Goal: Task Accomplishment & Management: Use online tool/utility

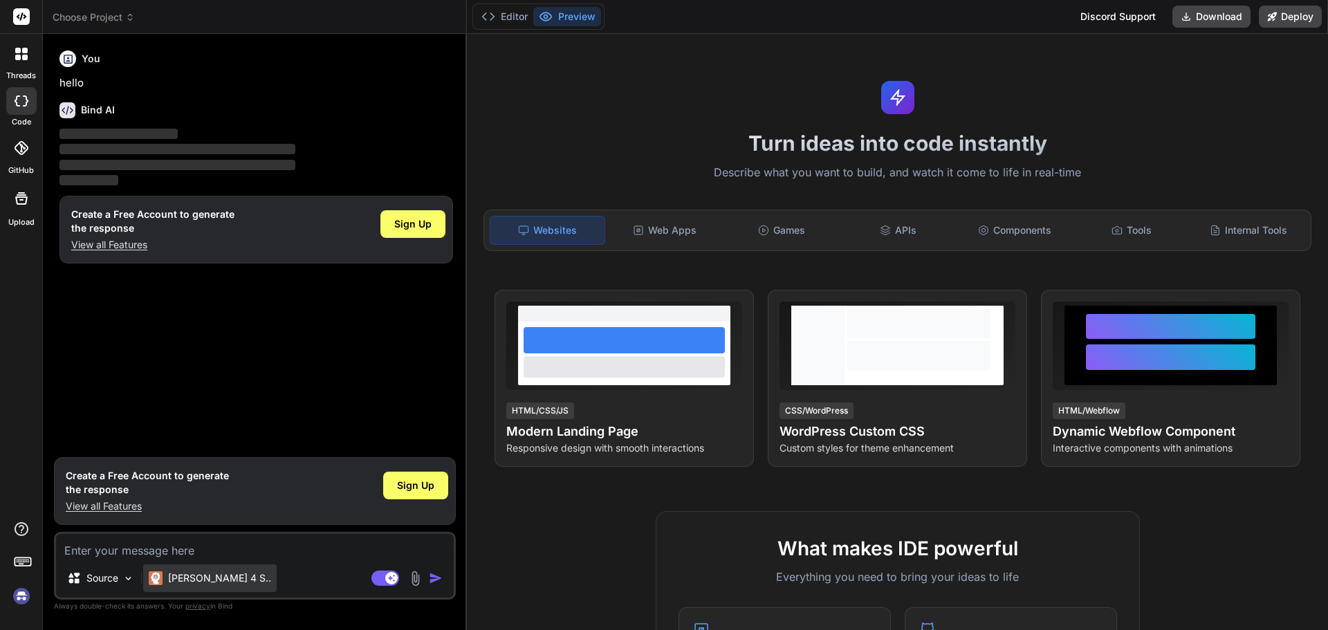
click at [178, 580] on p "[PERSON_NAME] 4 S.." at bounding box center [219, 578] width 103 height 14
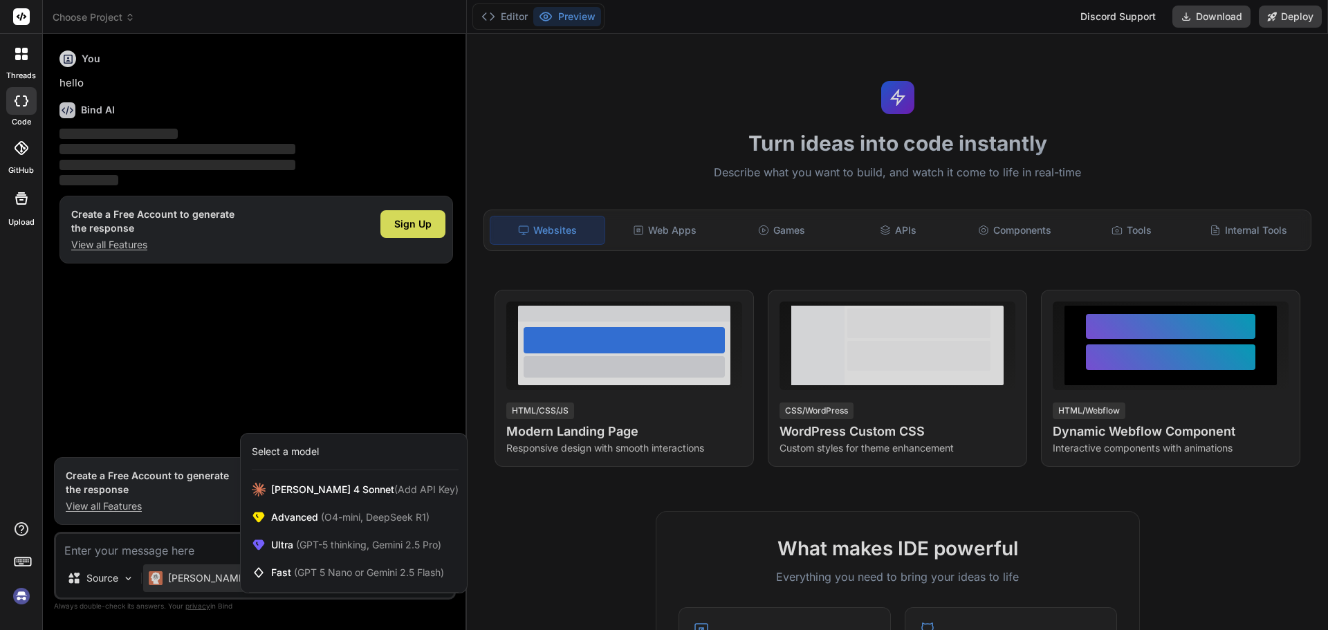
click at [15, 592] on img at bounding box center [22, 597] width 24 height 24
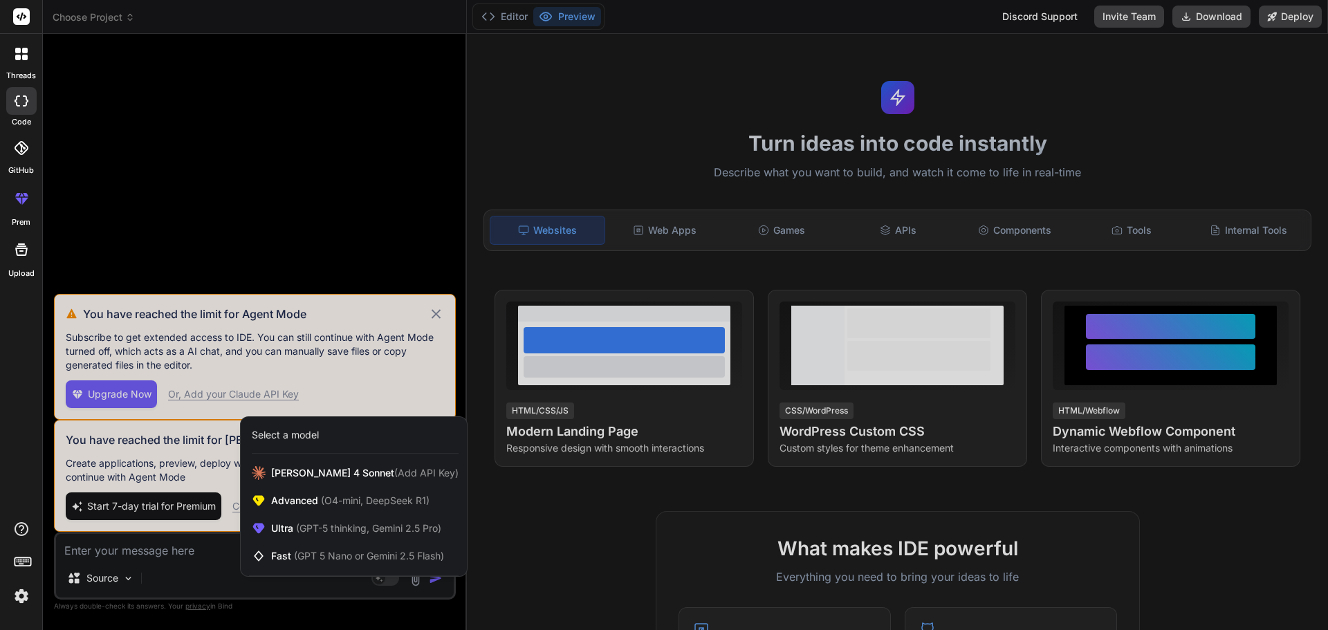
click at [8, 603] on div at bounding box center [21, 564] width 42 height 87
click at [325, 605] on div at bounding box center [664, 315] width 1328 height 630
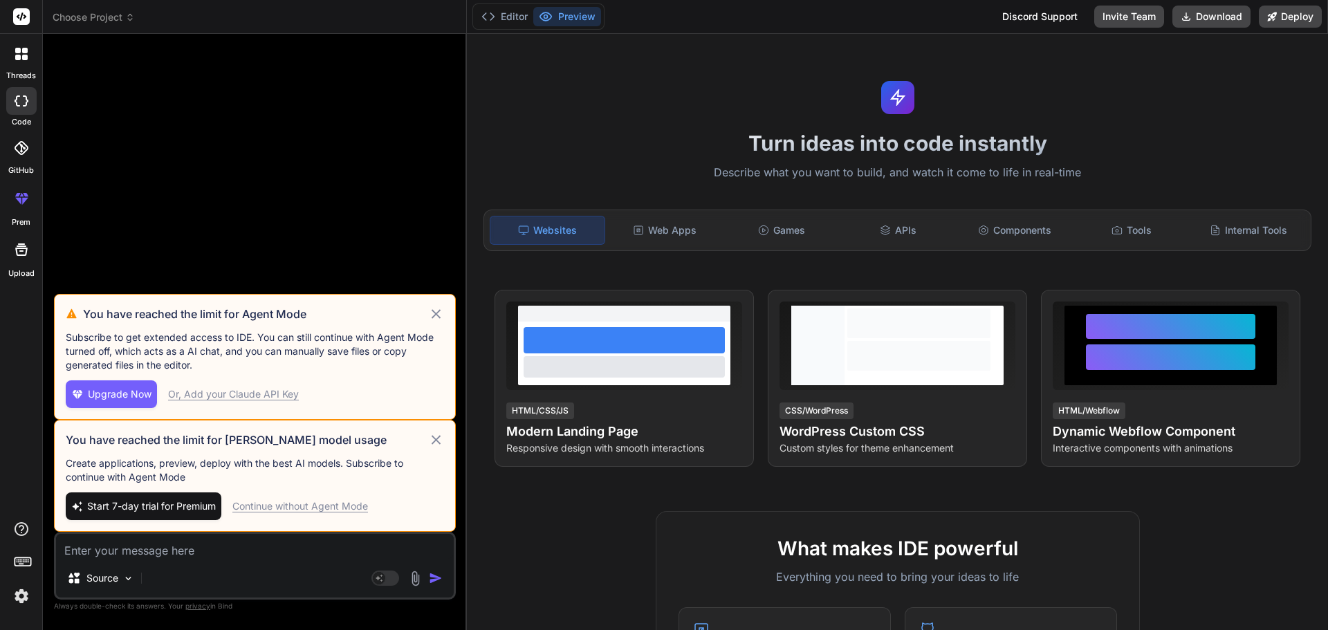
click at [434, 312] on icon at bounding box center [436, 313] width 9 height 9
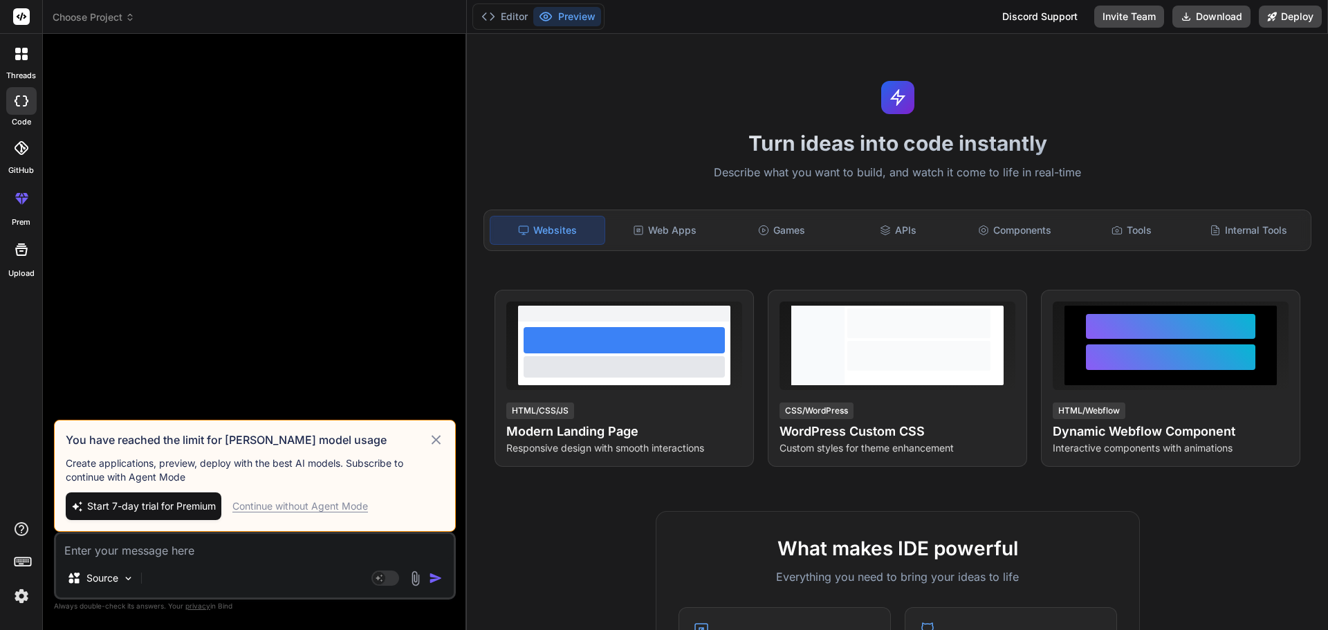
click at [438, 439] on icon at bounding box center [436, 440] width 16 height 17
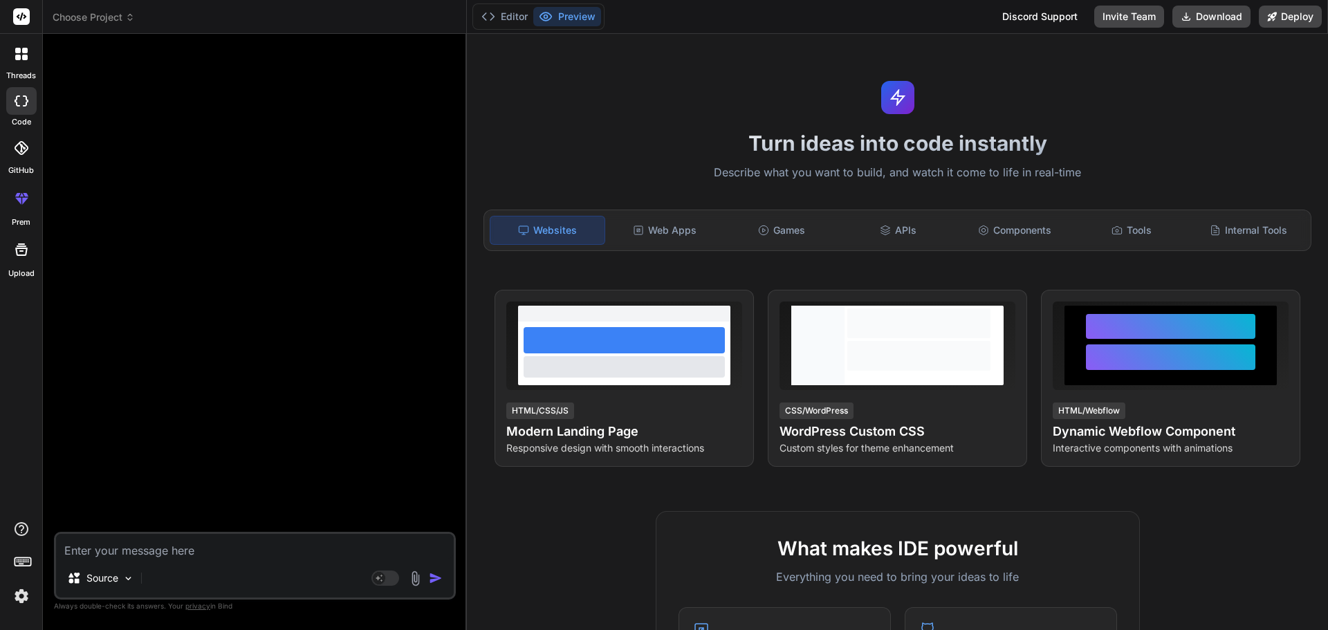
click at [100, 10] on span "Choose Project" at bounding box center [94, 17] width 82 height 14
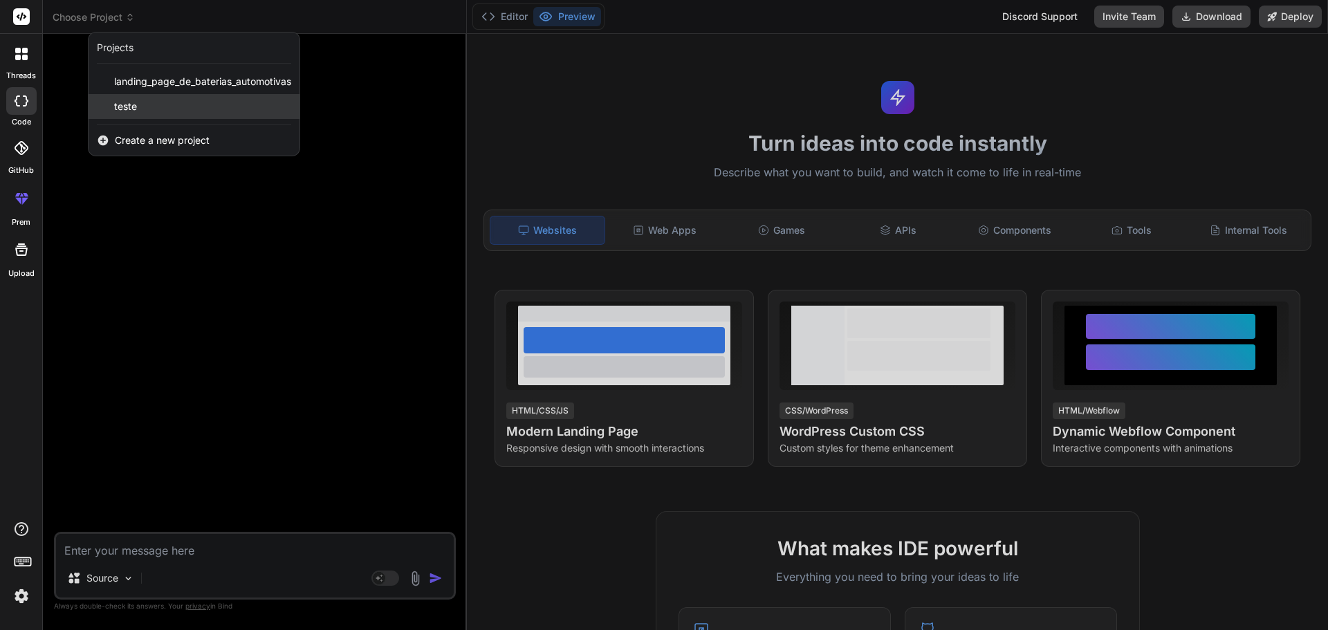
click at [132, 101] on span "teste" at bounding box center [125, 107] width 23 height 14
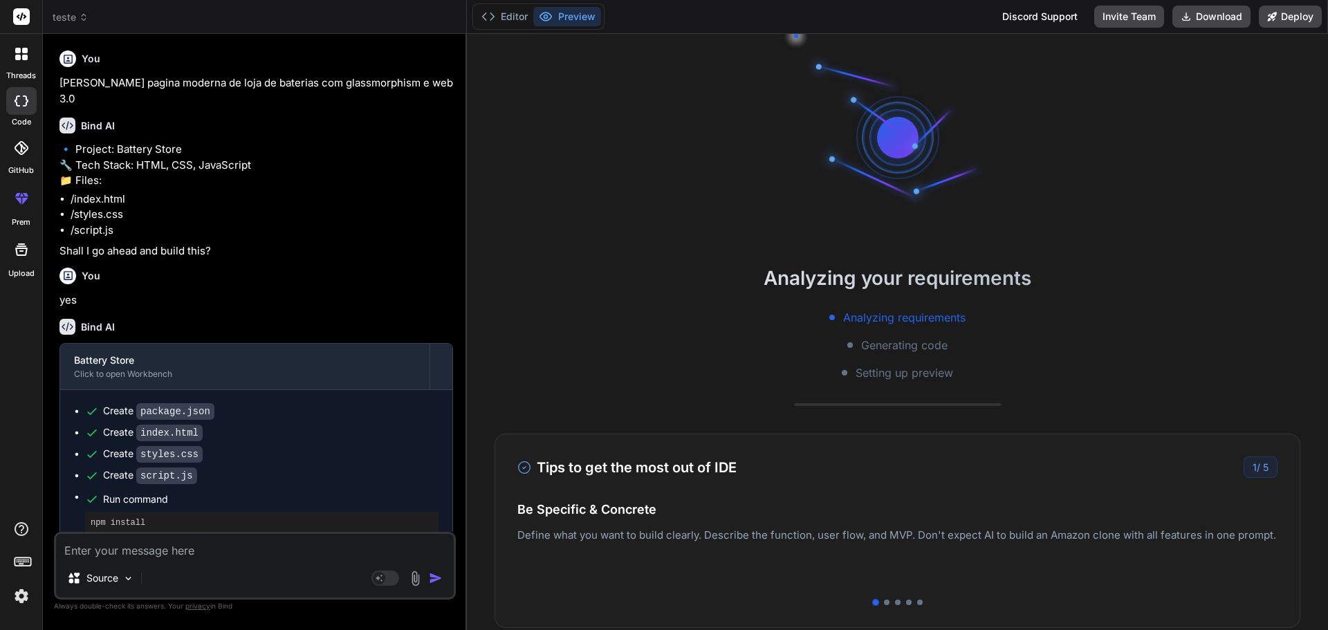
click at [21, 599] on img at bounding box center [22, 597] width 24 height 24
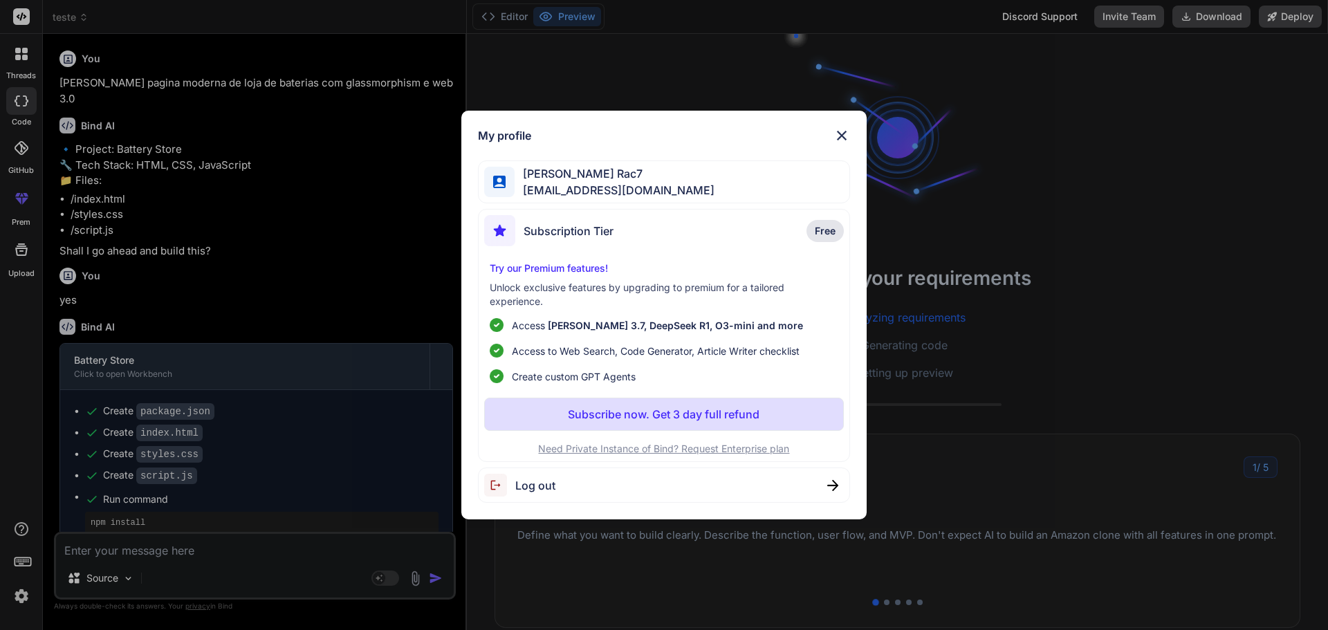
scroll to position [118, 0]
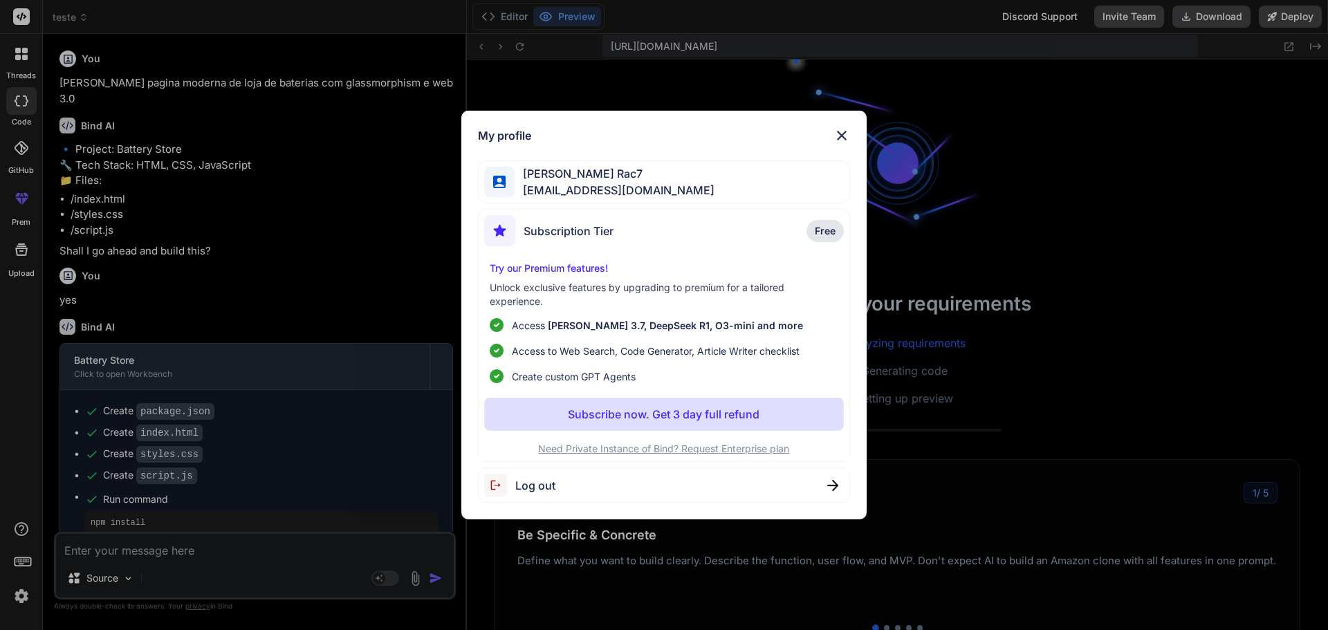
click at [533, 490] on span "Log out" at bounding box center [535, 485] width 40 height 17
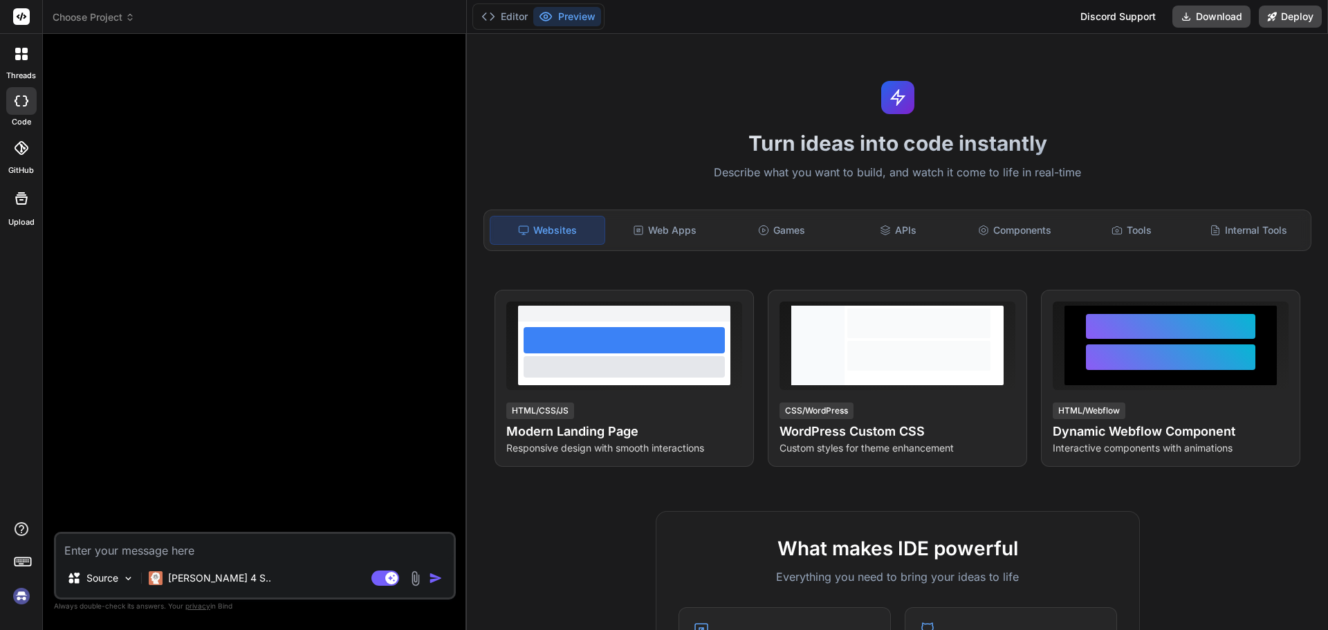
scroll to position [591, 0]
click at [24, 594] on img at bounding box center [22, 597] width 24 height 24
click at [101, 18] on span "Choose Project" at bounding box center [94, 17] width 82 height 14
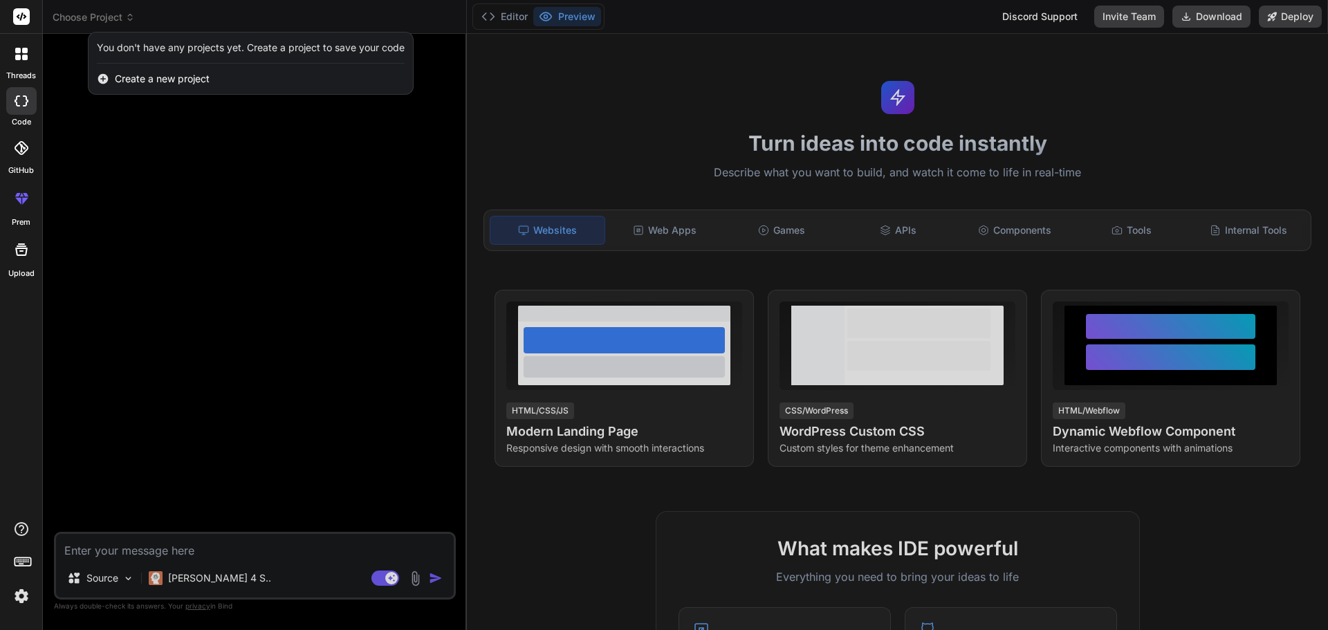
click at [24, 600] on img at bounding box center [22, 597] width 24 height 24
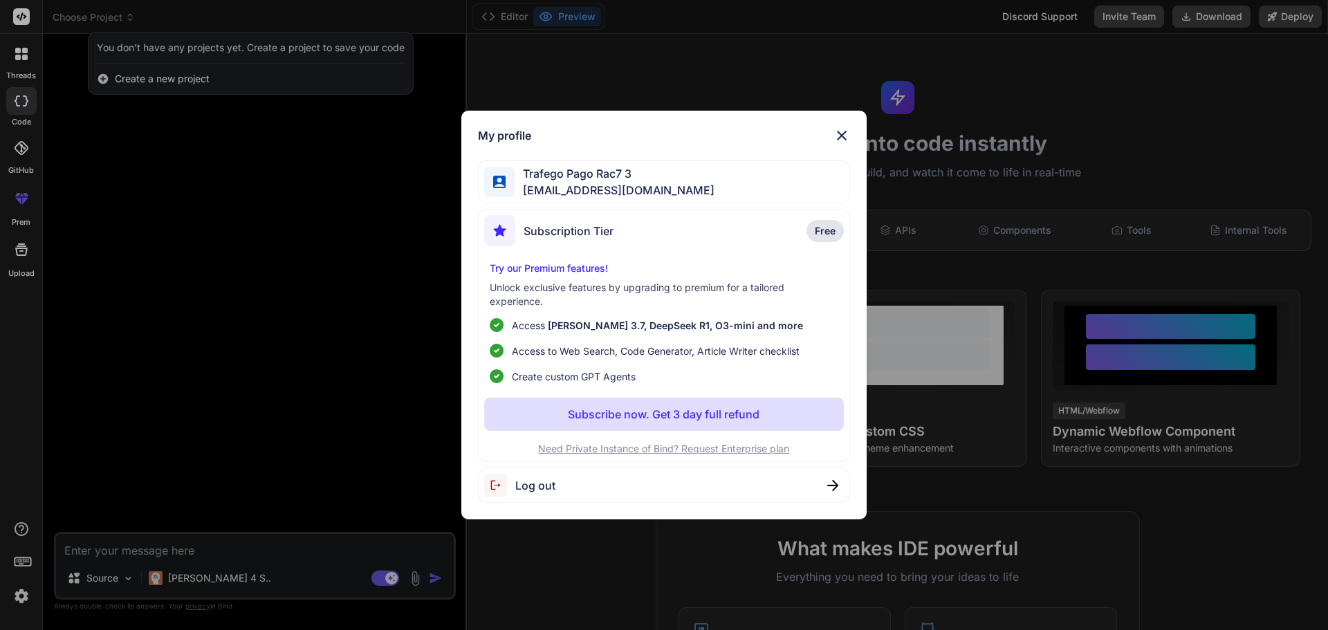
click at [533, 494] on div "Log out" at bounding box center [519, 485] width 71 height 23
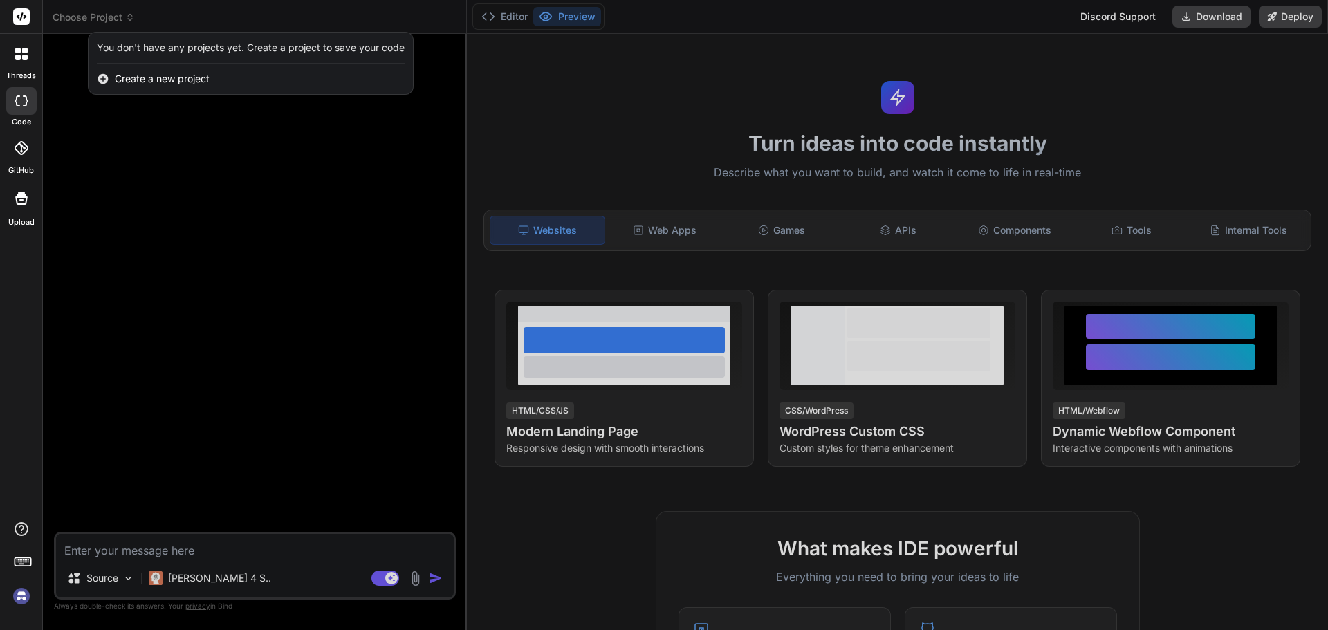
scroll to position [644, 0]
click at [26, 599] on img at bounding box center [22, 597] width 24 height 24
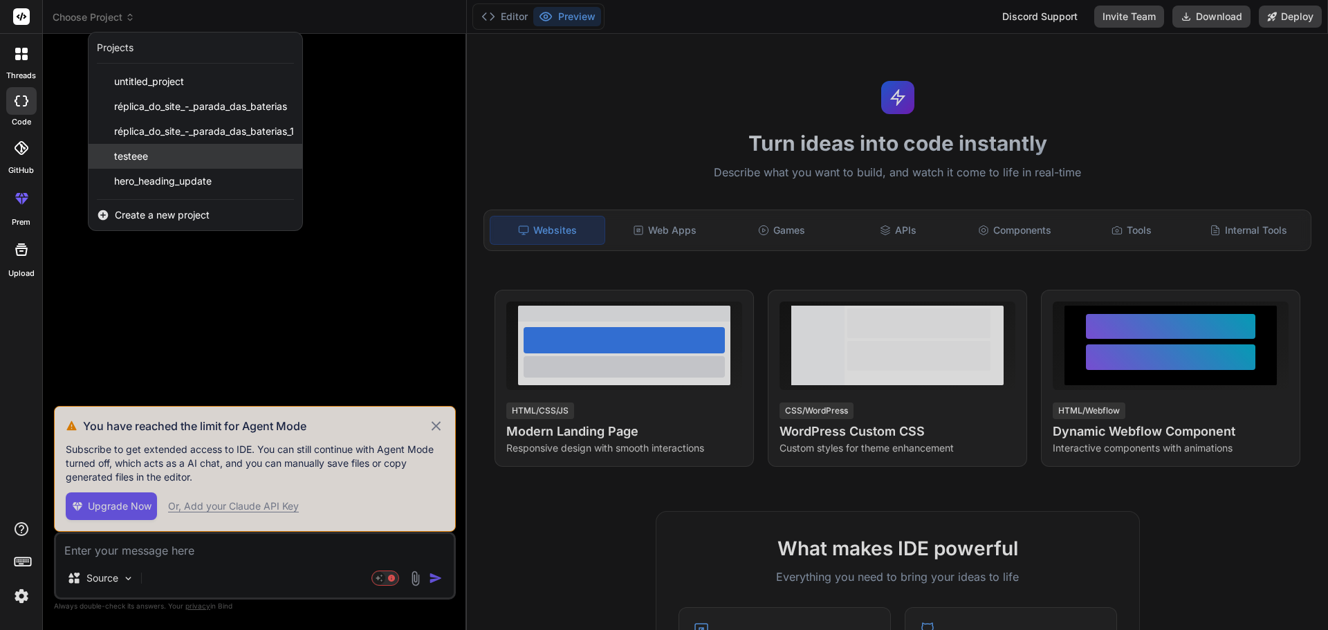
click at [203, 162] on div "testeee" at bounding box center [196, 156] width 214 height 25
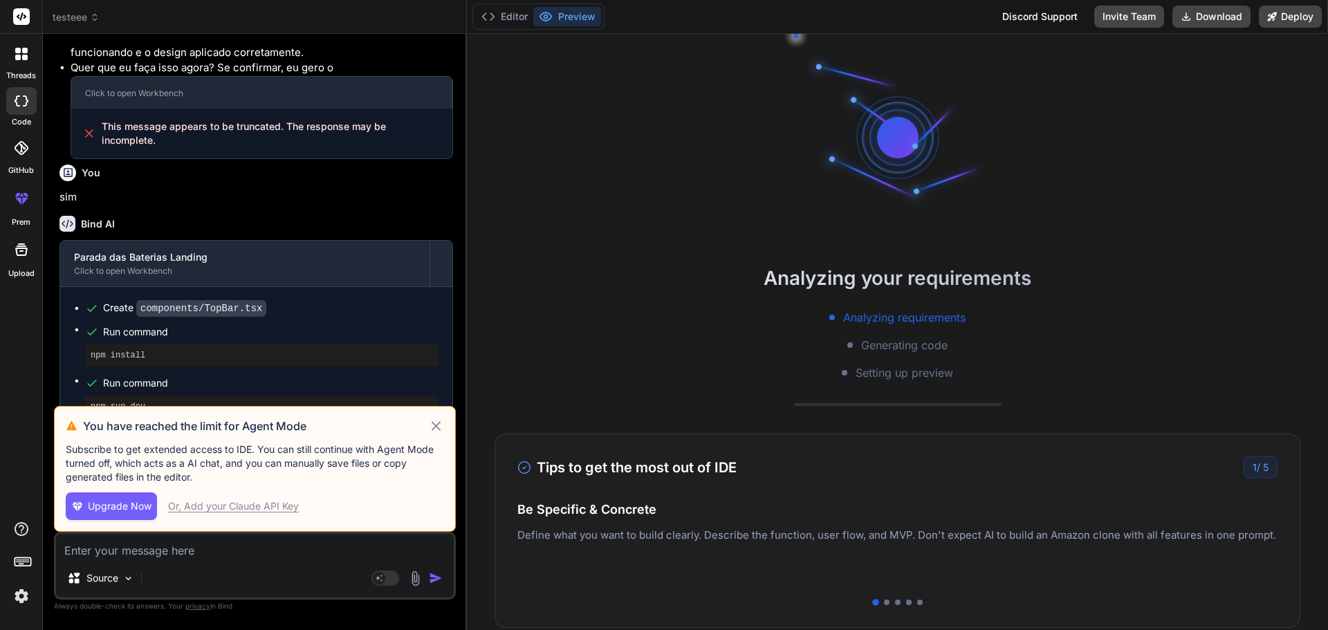
scroll to position [762, 0]
click at [438, 425] on icon at bounding box center [436, 425] width 9 height 9
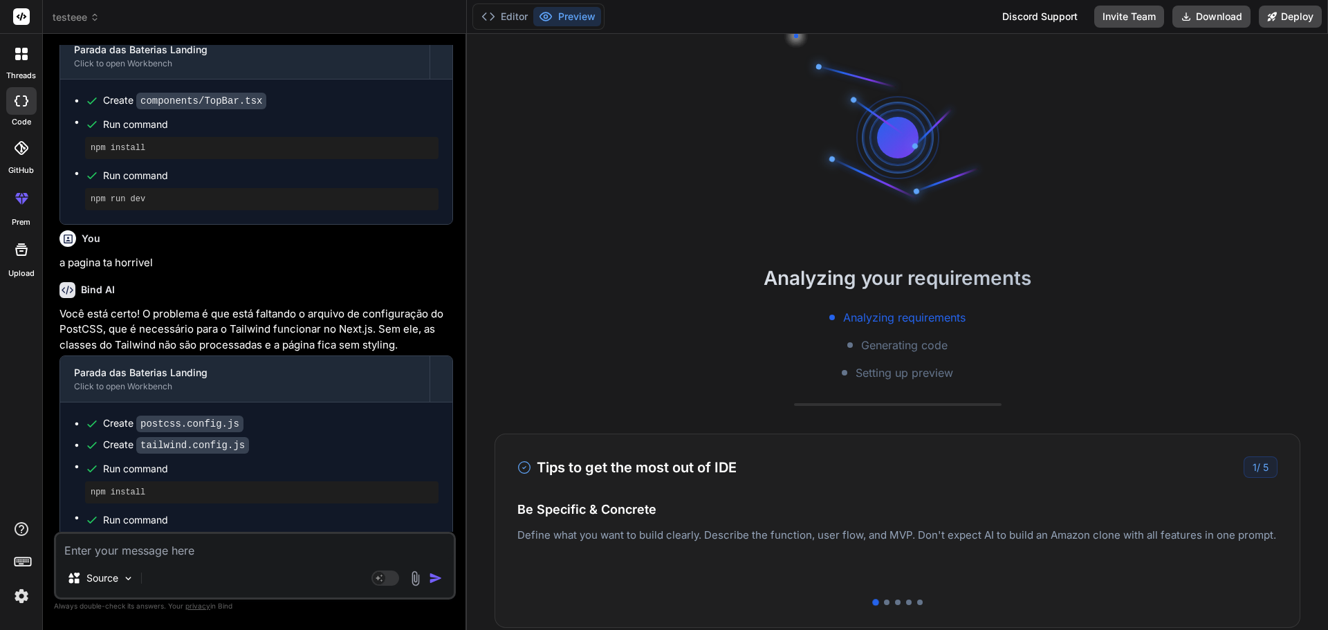
scroll to position [1612, 0]
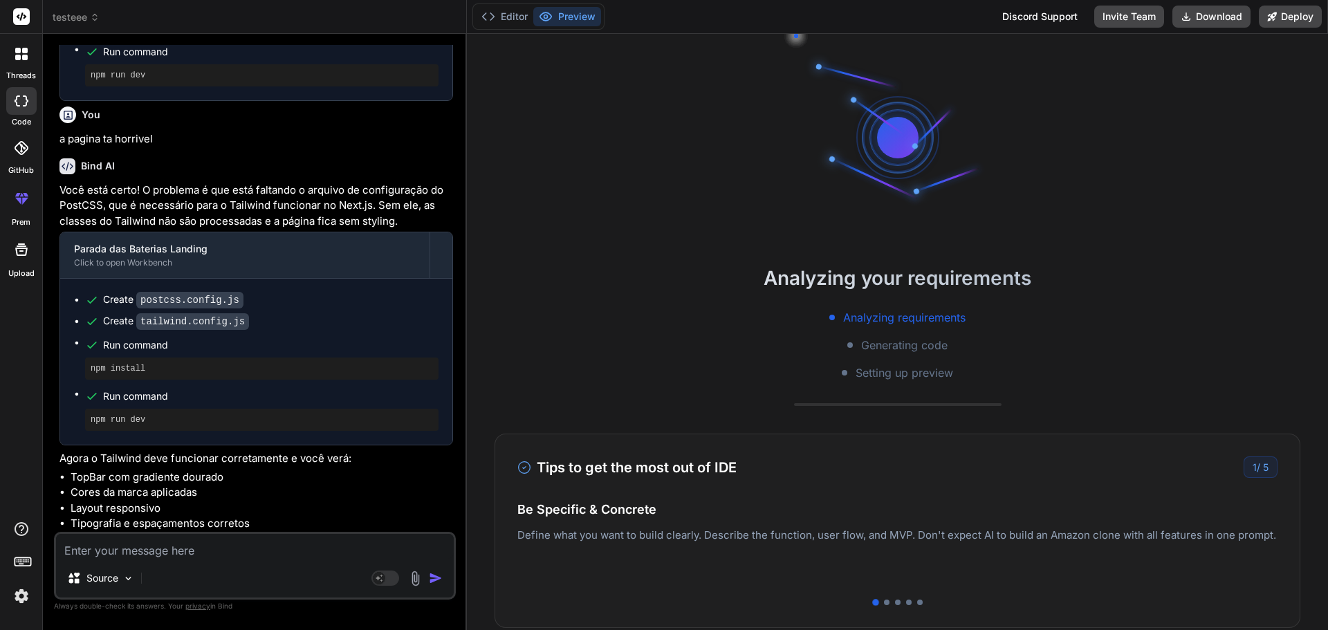
click at [16, 596] on img at bounding box center [22, 597] width 24 height 24
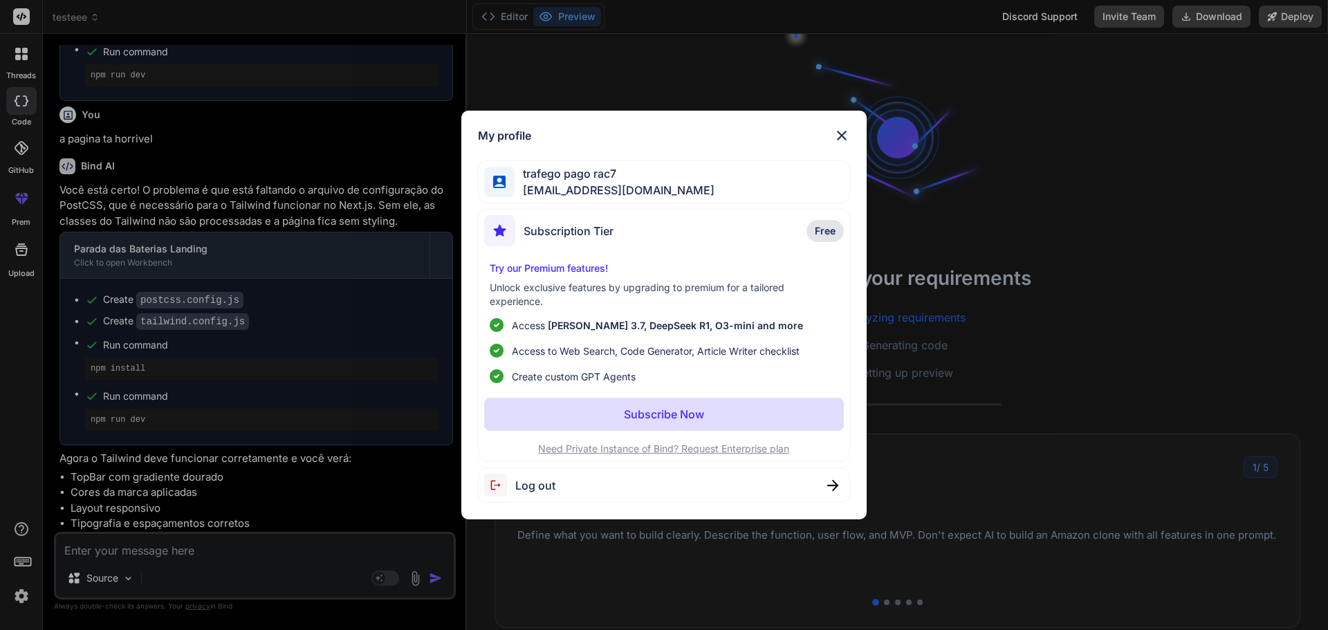
click at [17, 596] on div "My profile trafego pago rac7 [EMAIL_ADDRESS][DOMAIN_NAME] Subscription Tier Fre…" at bounding box center [664, 315] width 1328 height 630
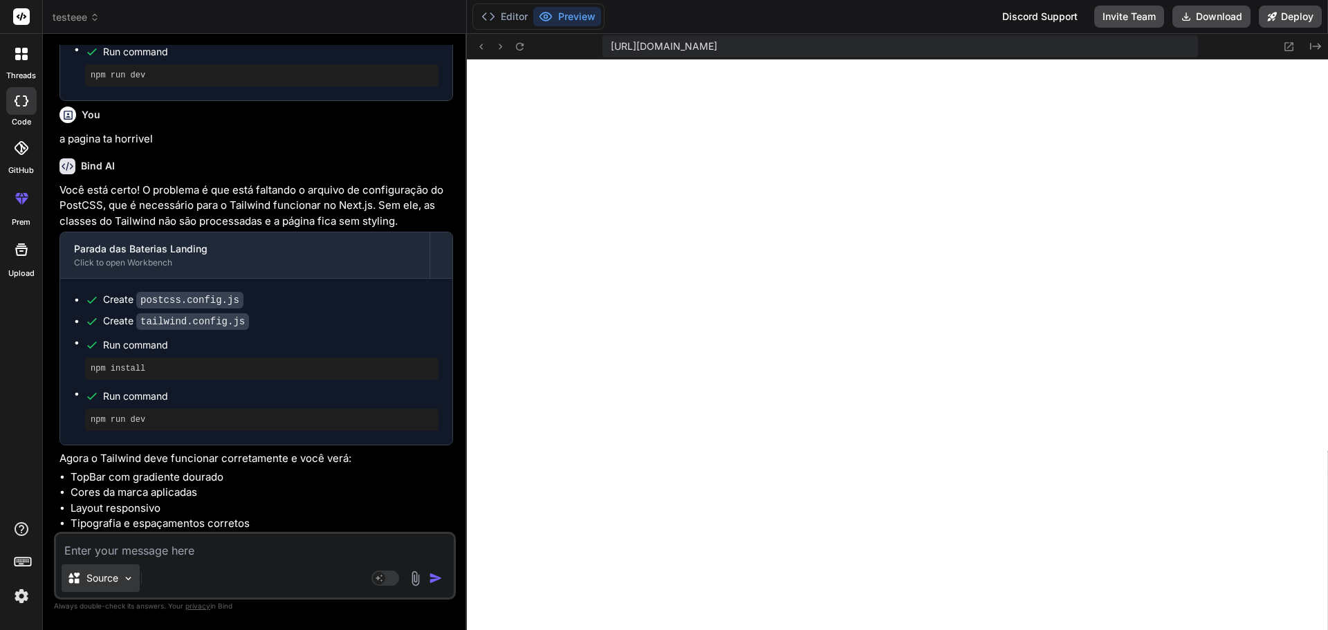
click at [107, 579] on p "Source" at bounding box center [102, 578] width 32 height 14
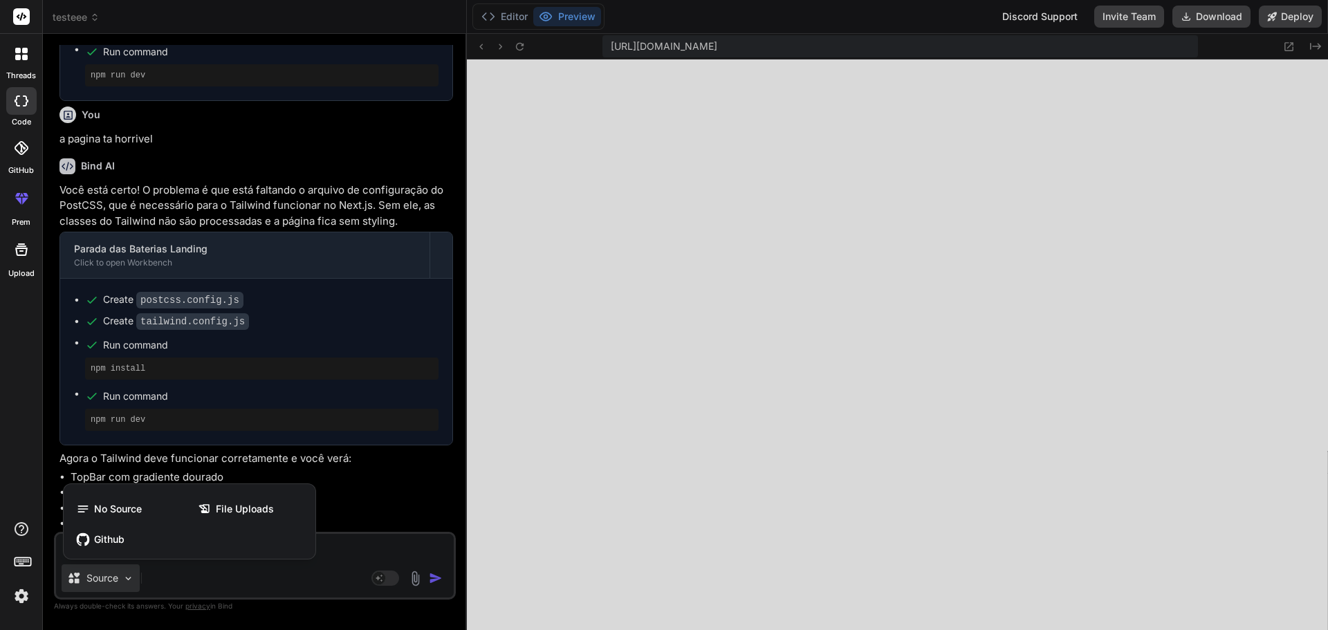
click at [286, 582] on div at bounding box center [664, 315] width 1328 height 630
click at [286, 582] on div "Source No Source File Uploads Github" at bounding box center [255, 580] width 398 height 33
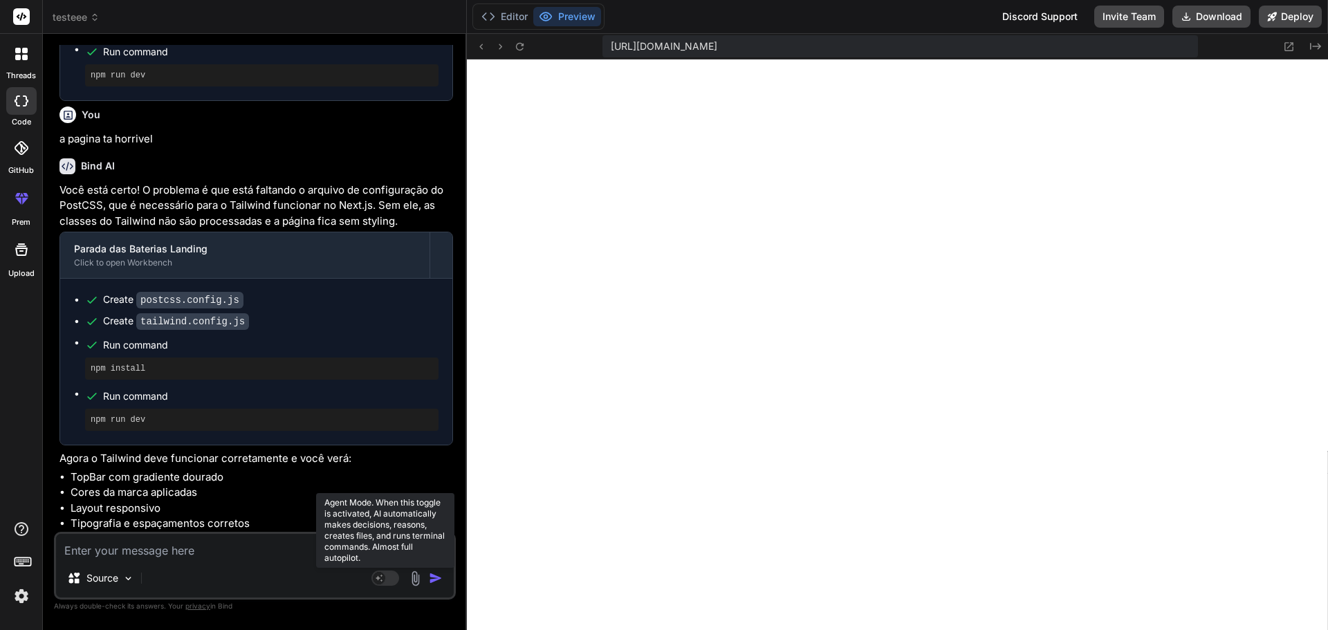
click at [382, 580] on icon at bounding box center [379, 577] width 7 height 7
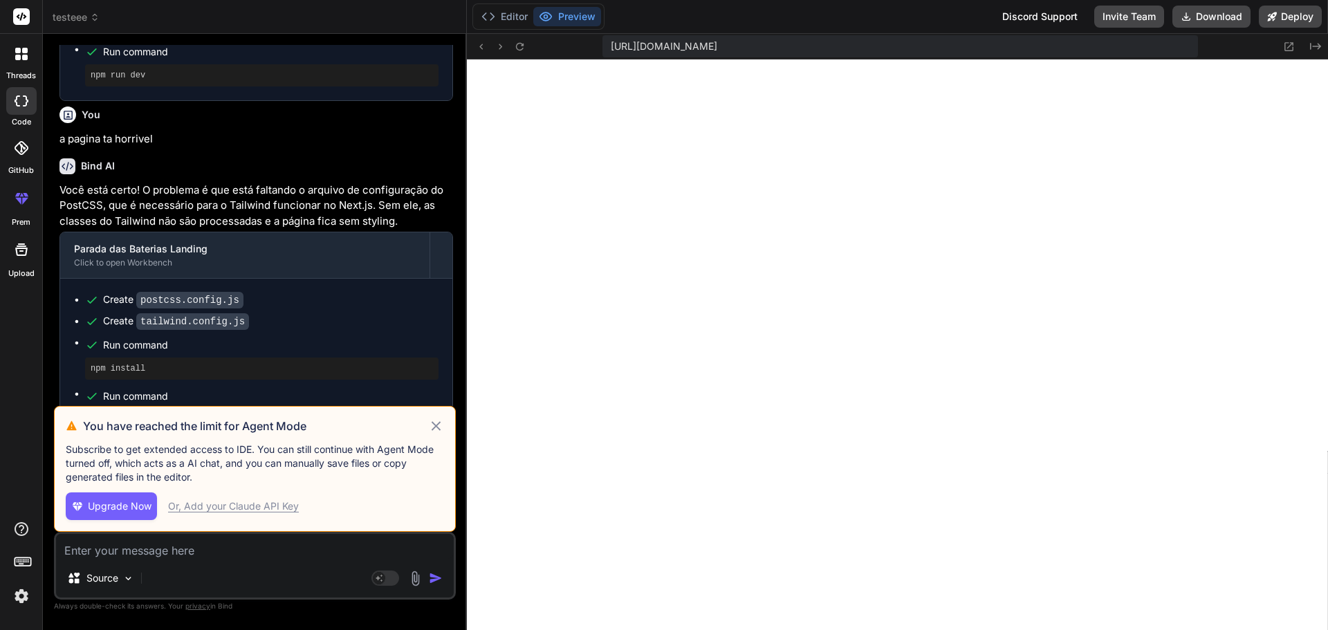
click at [428, 431] on icon at bounding box center [436, 426] width 16 height 17
type textarea "x"
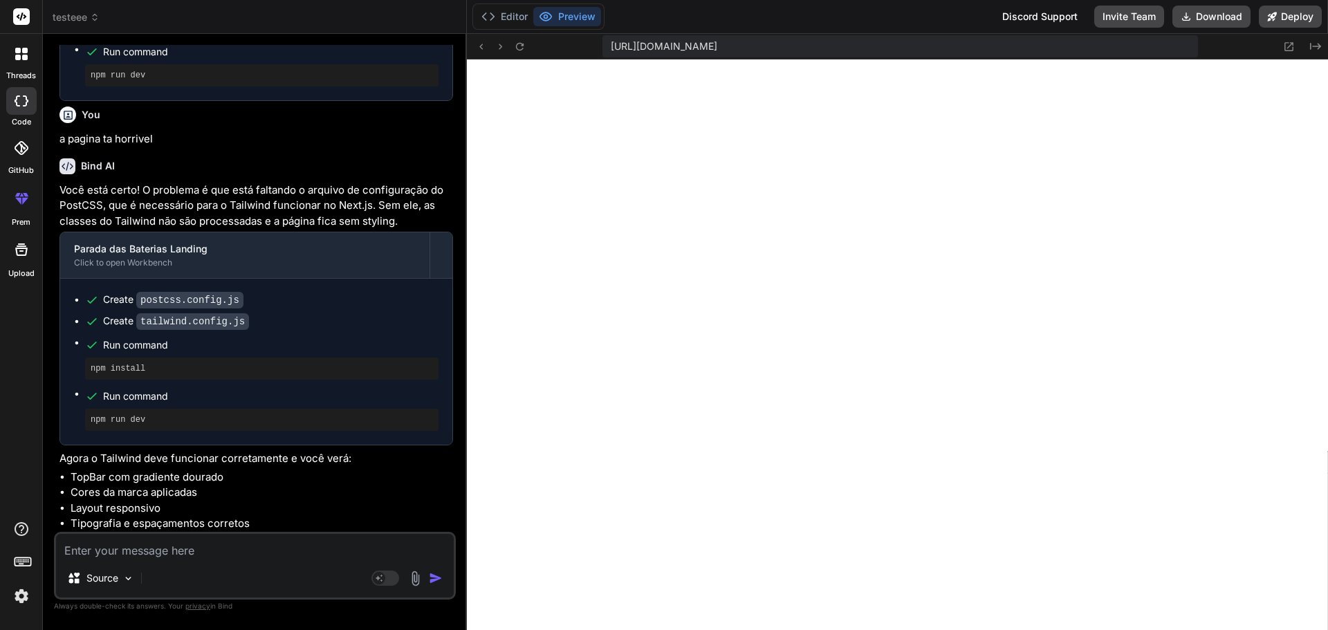
scroll to position [1485, 0]
click at [232, 558] on textarea at bounding box center [255, 546] width 398 height 25
type textarea "g"
type textarea "x"
type textarea "ge"
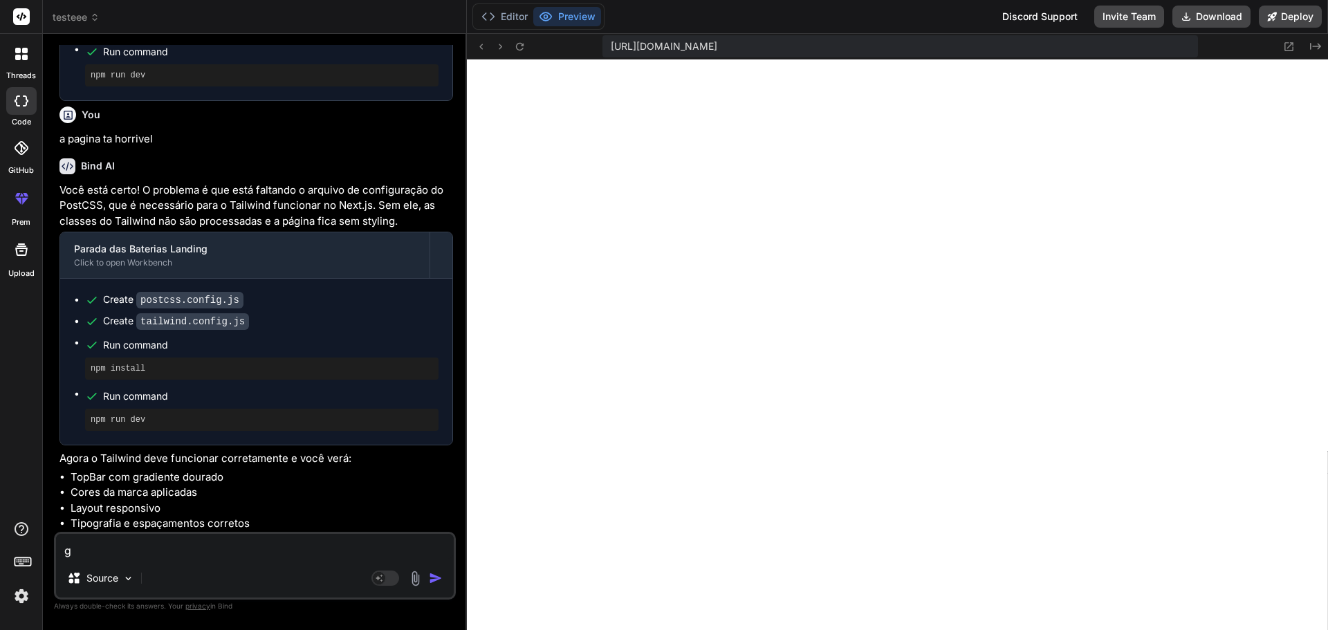
type textarea "x"
type textarea "ger"
type textarea "x"
type textarea "gere"
type textarea "x"
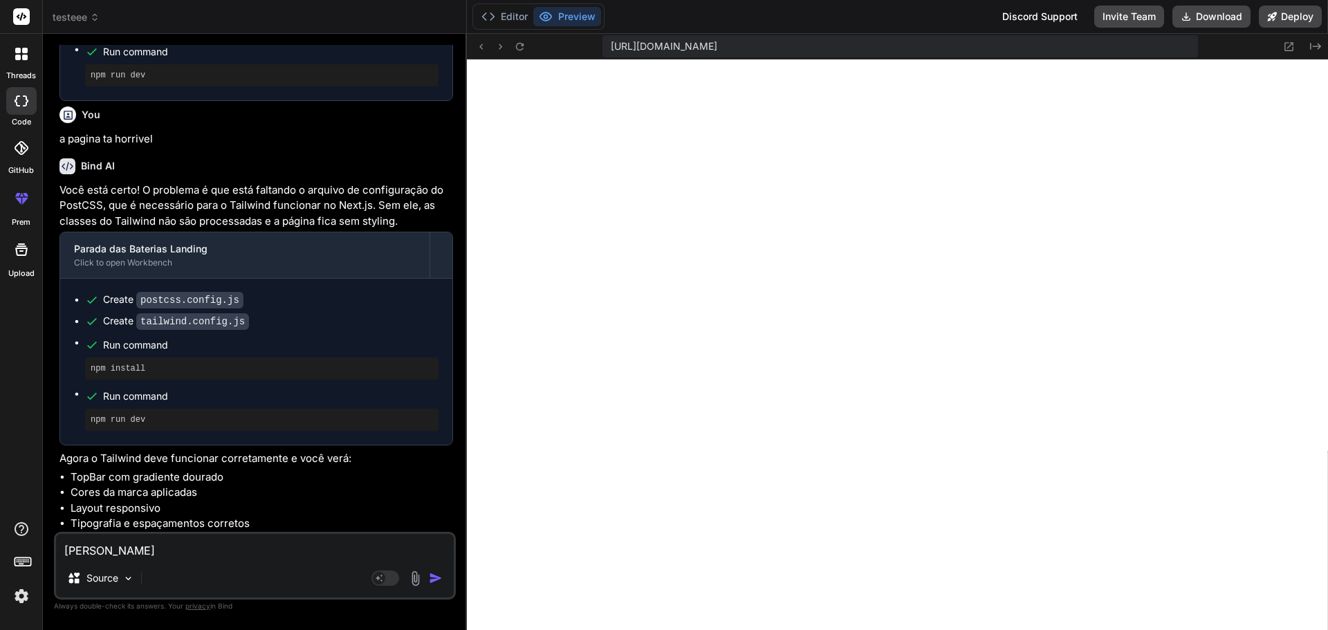
type textarea "gere"
type textarea "x"
type textarea "gere o"
type textarea "x"
type textarea "gere o"
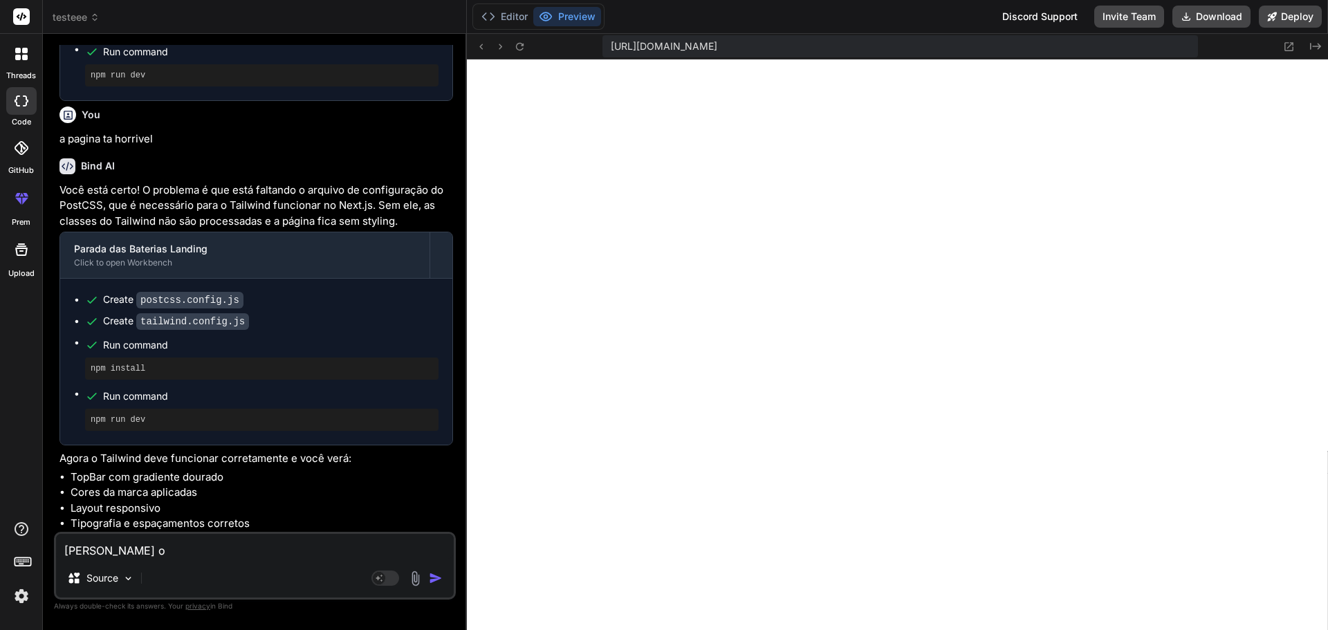
type textarea "x"
type textarea "gere o r"
type textarea "x"
type textarea "gere o re"
type textarea "x"
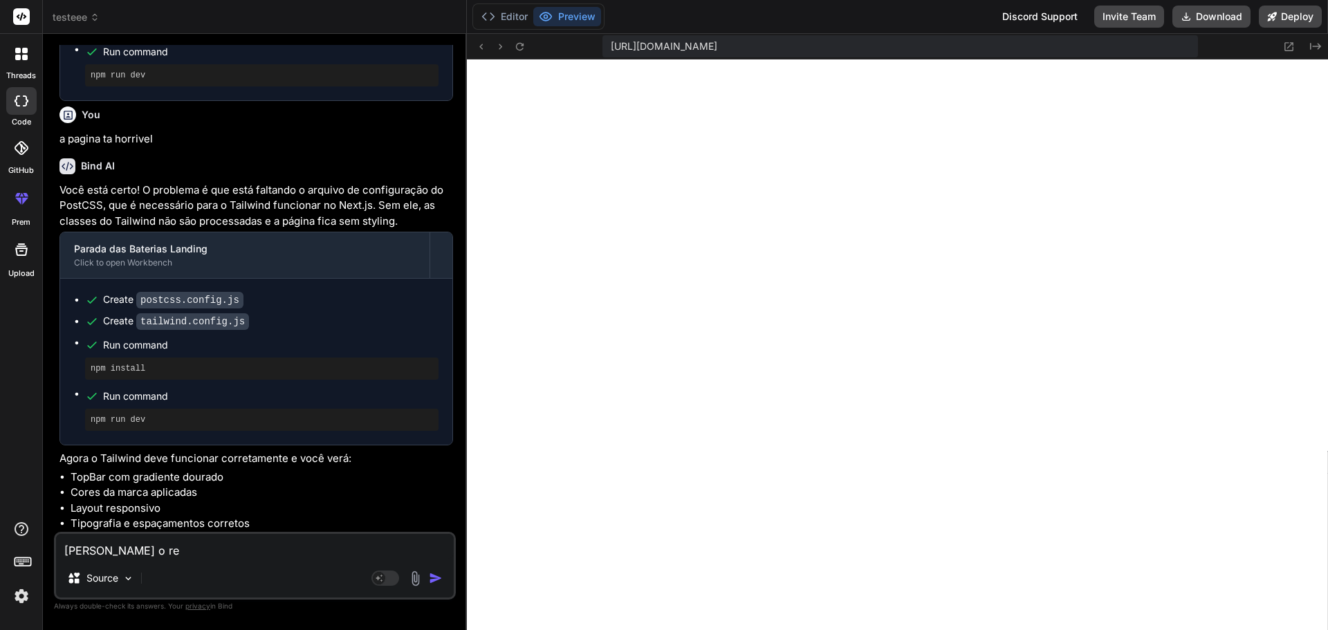
type textarea "gere o res"
type textarea "x"
type textarea "gere o rest"
type textarea "x"
type textarea "gere o resto"
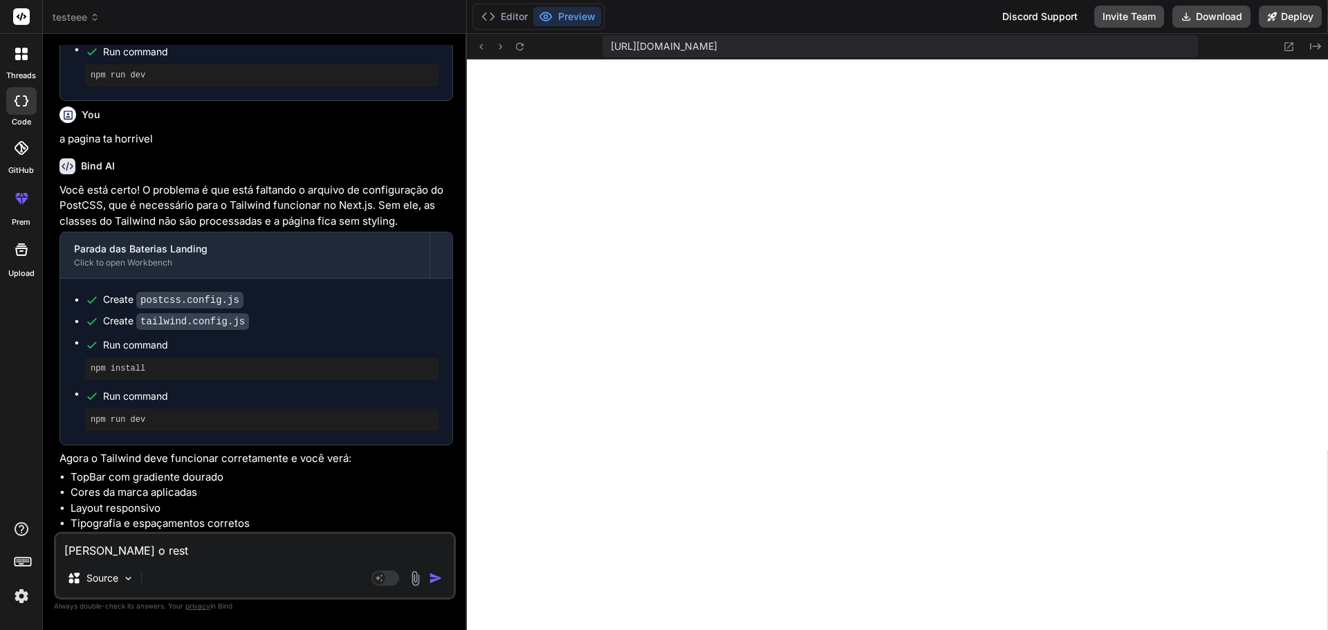
type textarea "x"
type textarea "gere o resto"
type textarea "x"
type textarea "gere o resto d"
type textarea "x"
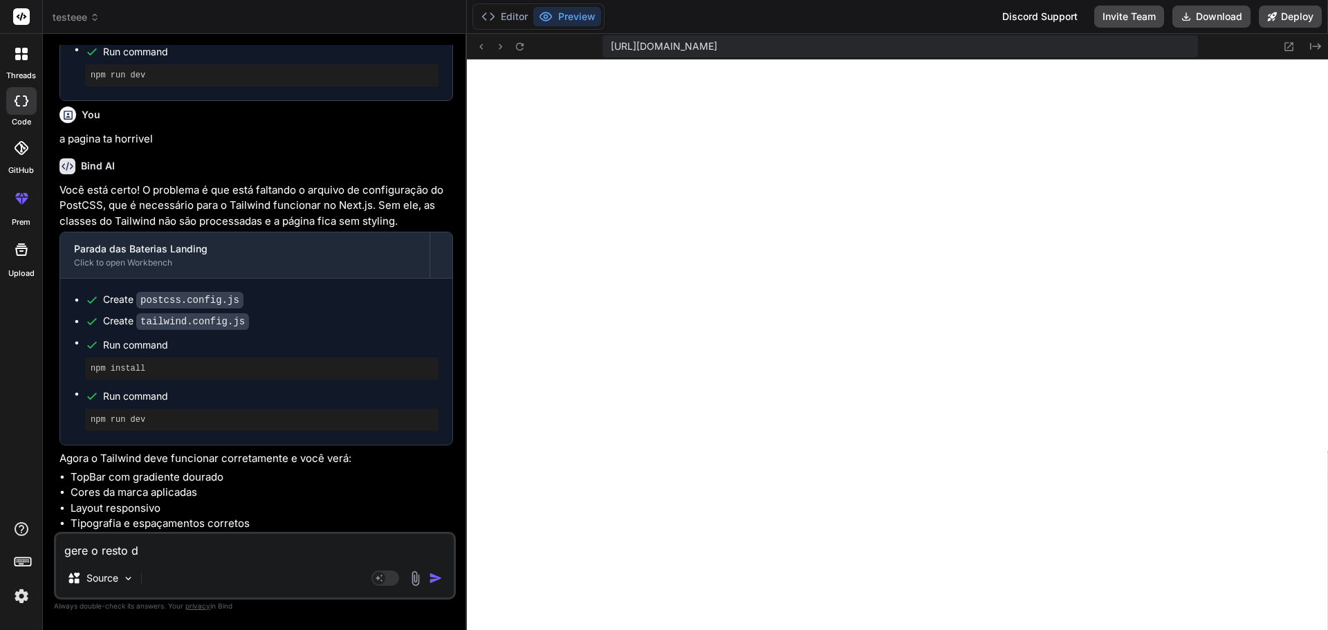
type textarea "gere o resto da"
type textarea "x"
type textarea "gere o resto da"
type textarea "x"
type textarea "gere o resto da p"
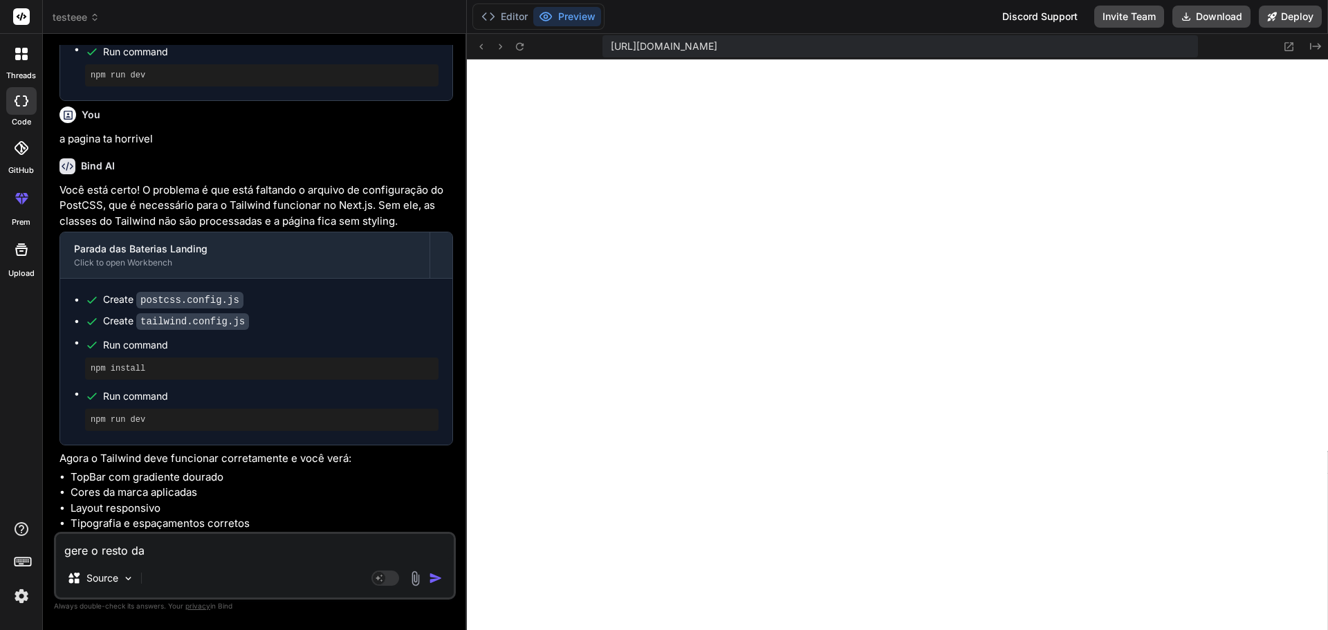
type textarea "x"
type textarea "gere o resto da pa"
type textarea "x"
type textarea "gere o resto da pag"
type textarea "x"
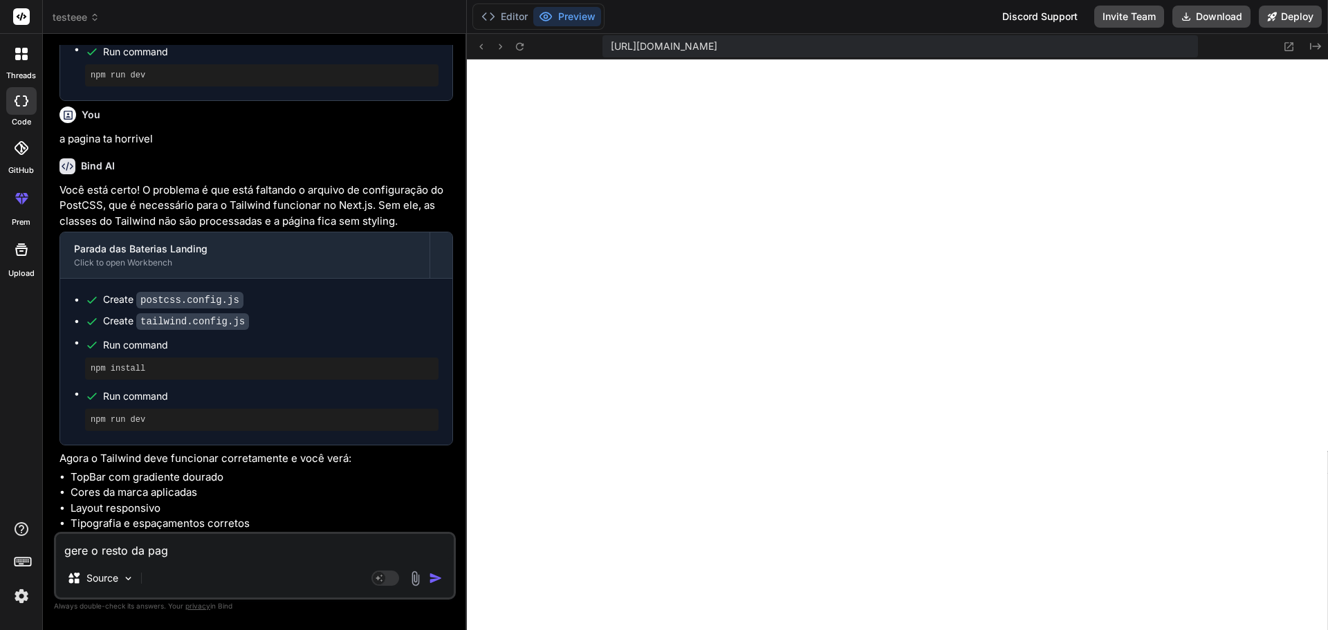
type textarea "gere o resto da pagi"
type textarea "x"
type textarea "gere o resto da pagin"
type textarea "x"
type textarea "gere o resto da pagina"
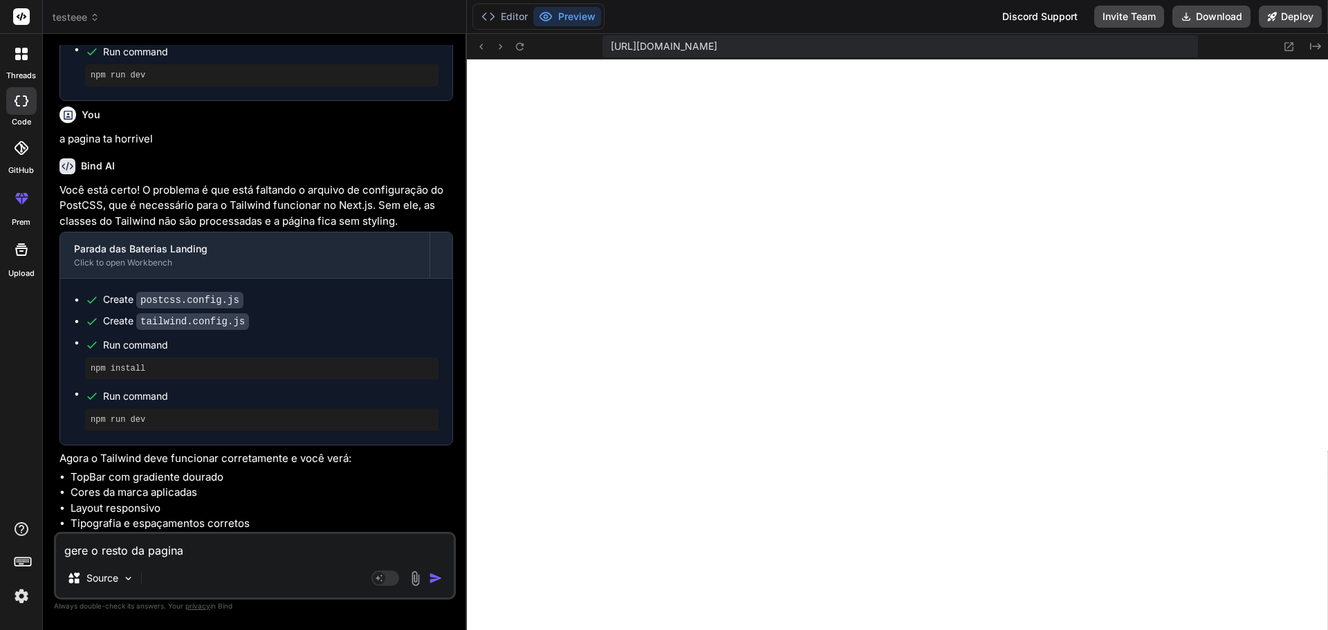
type textarea "x"
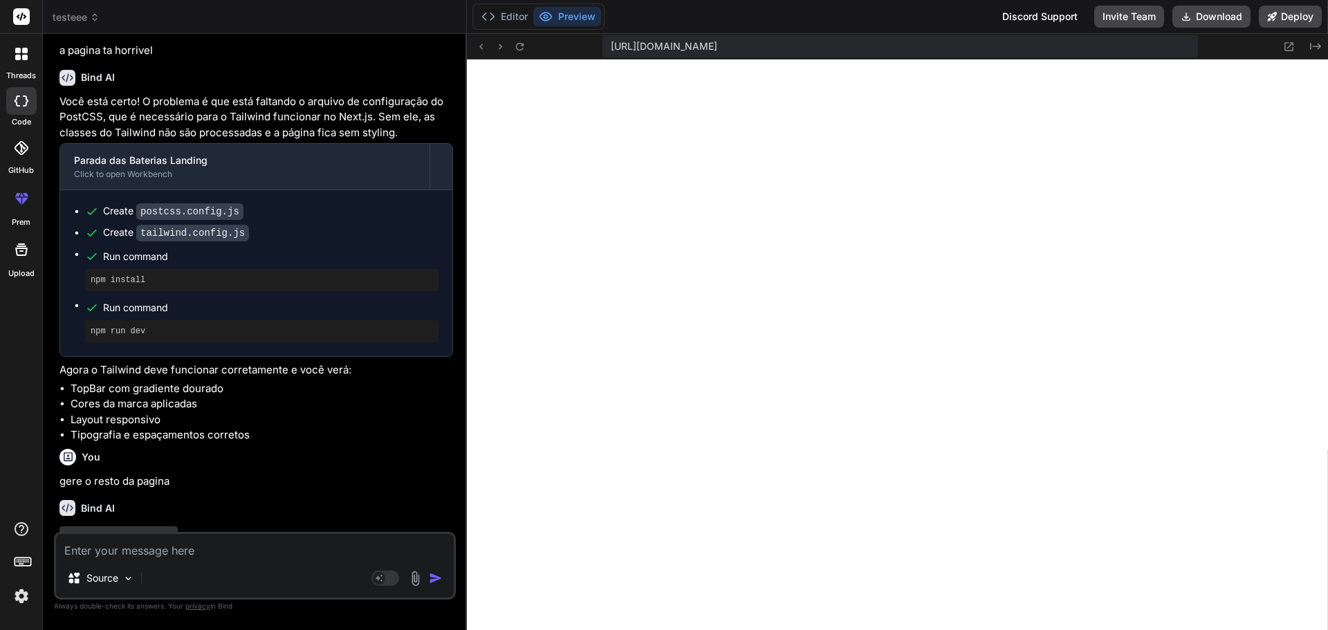
scroll to position [1756, 0]
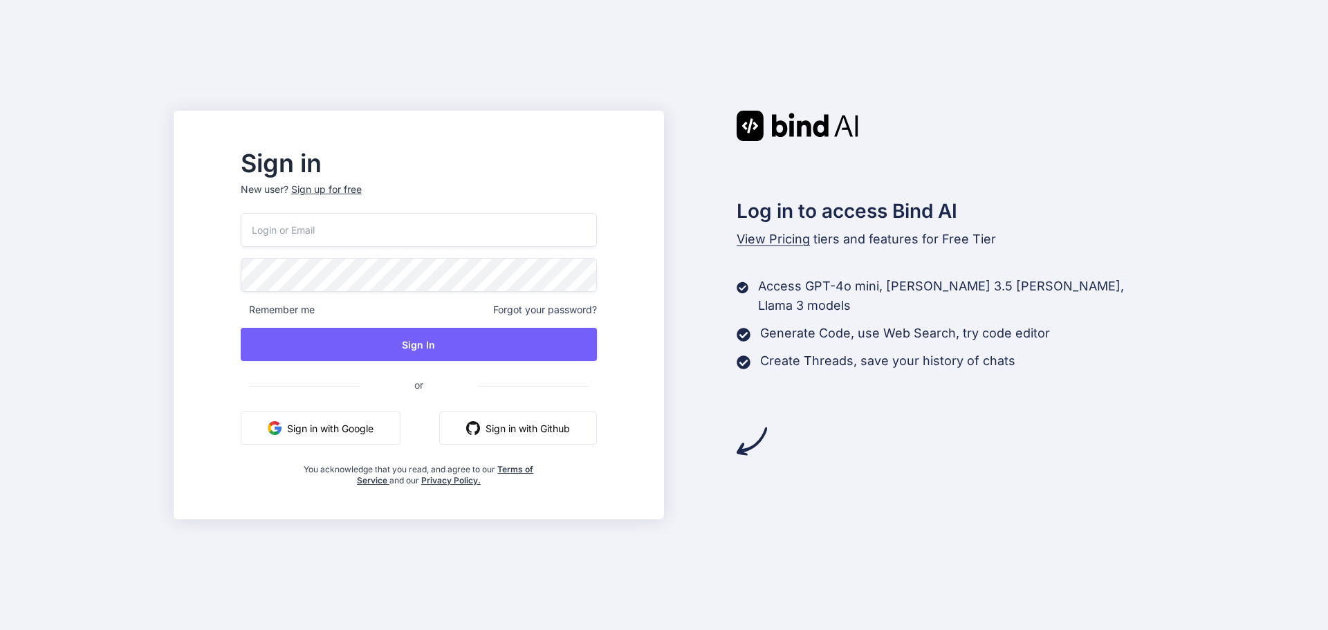
click at [396, 432] on button "Sign in with Google" at bounding box center [321, 428] width 160 height 33
click at [392, 434] on button "Sign in with Google" at bounding box center [321, 428] width 160 height 33
click at [356, 427] on button "Sign in with Google" at bounding box center [321, 428] width 160 height 33
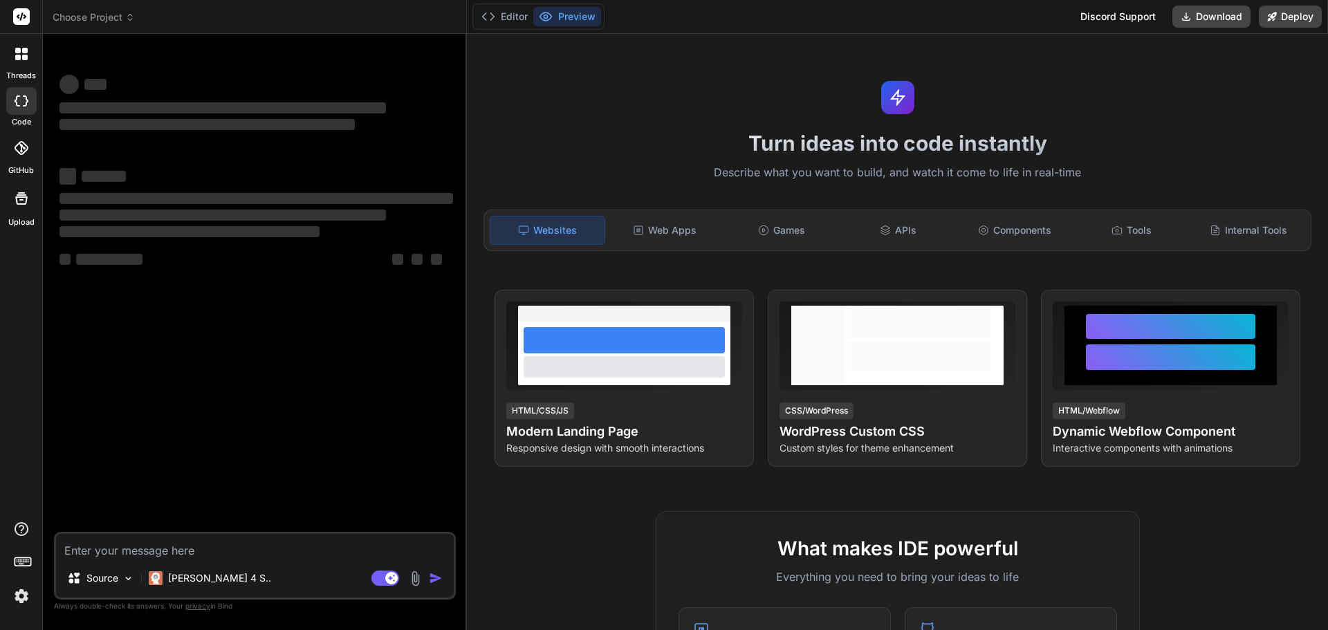
click at [86, 19] on span "Choose Project" at bounding box center [94, 17] width 82 height 14
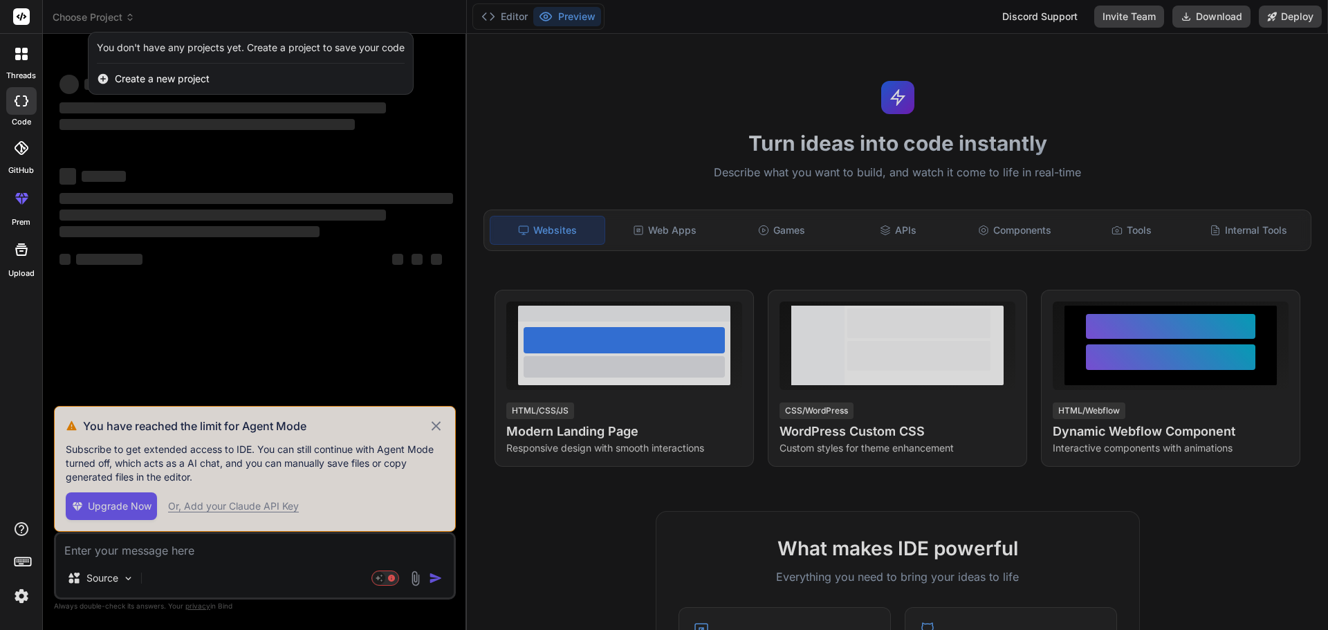
click at [102, 25] on div at bounding box center [664, 315] width 1328 height 630
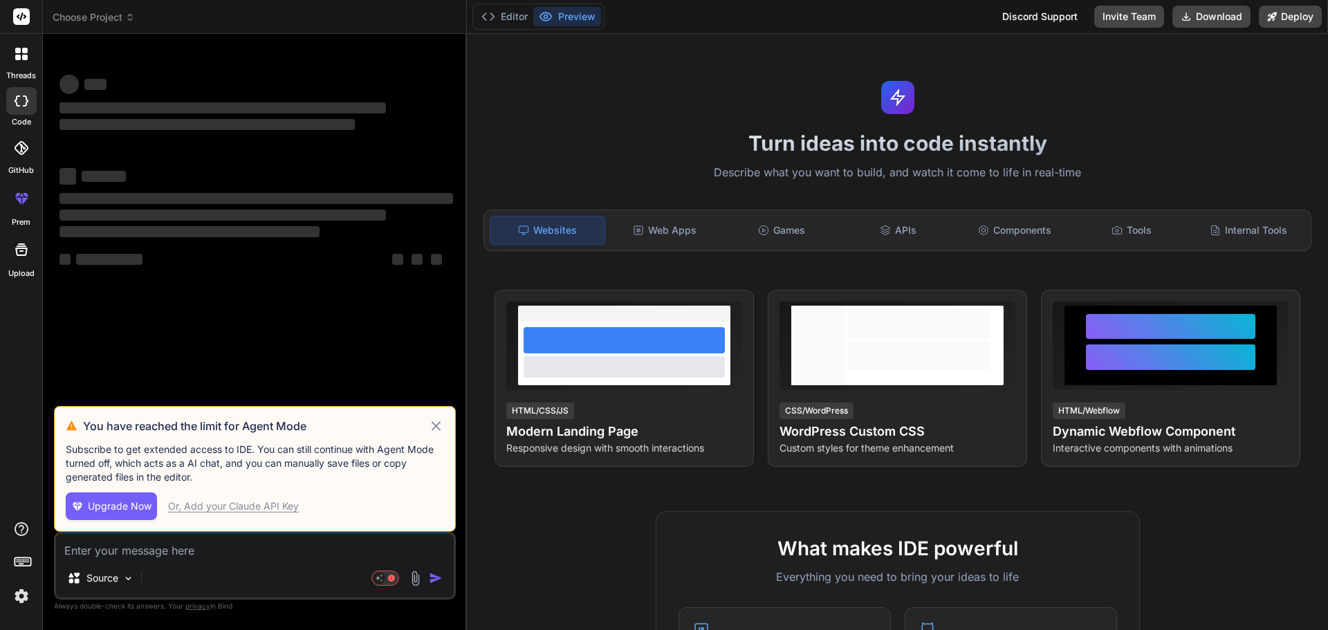
click at [102, 26] on header "Choose Project Created with Pixso." at bounding box center [255, 17] width 424 height 34
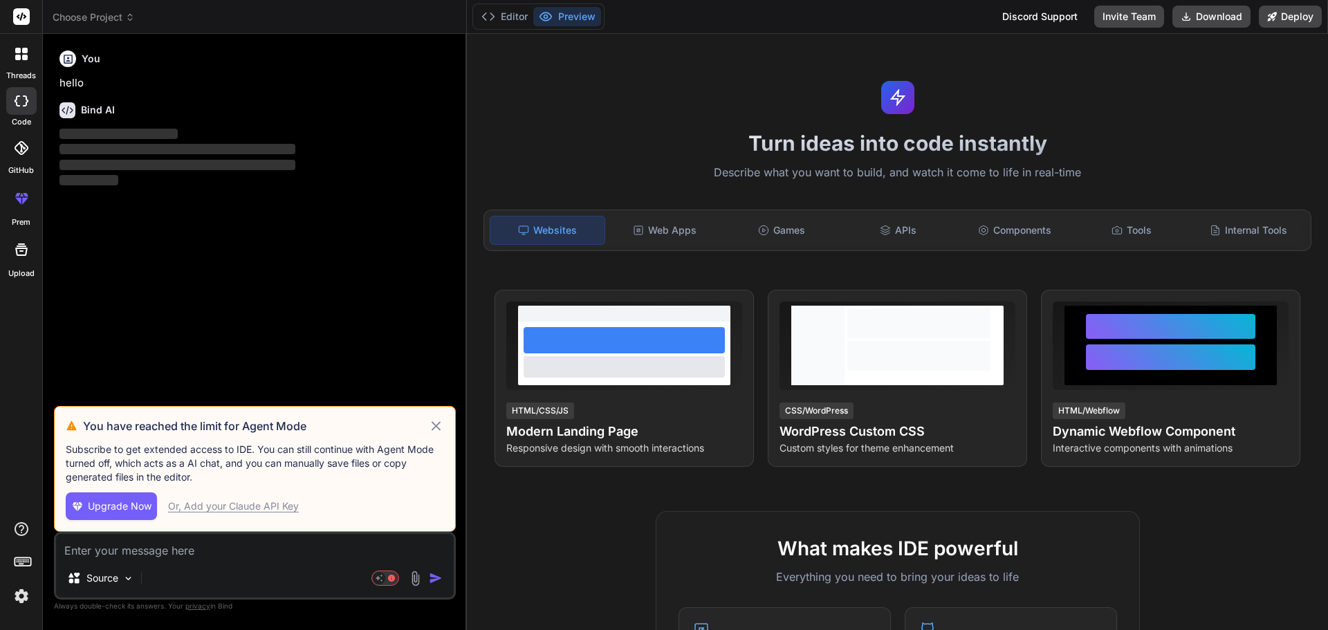
click at [23, 594] on img at bounding box center [22, 597] width 24 height 24
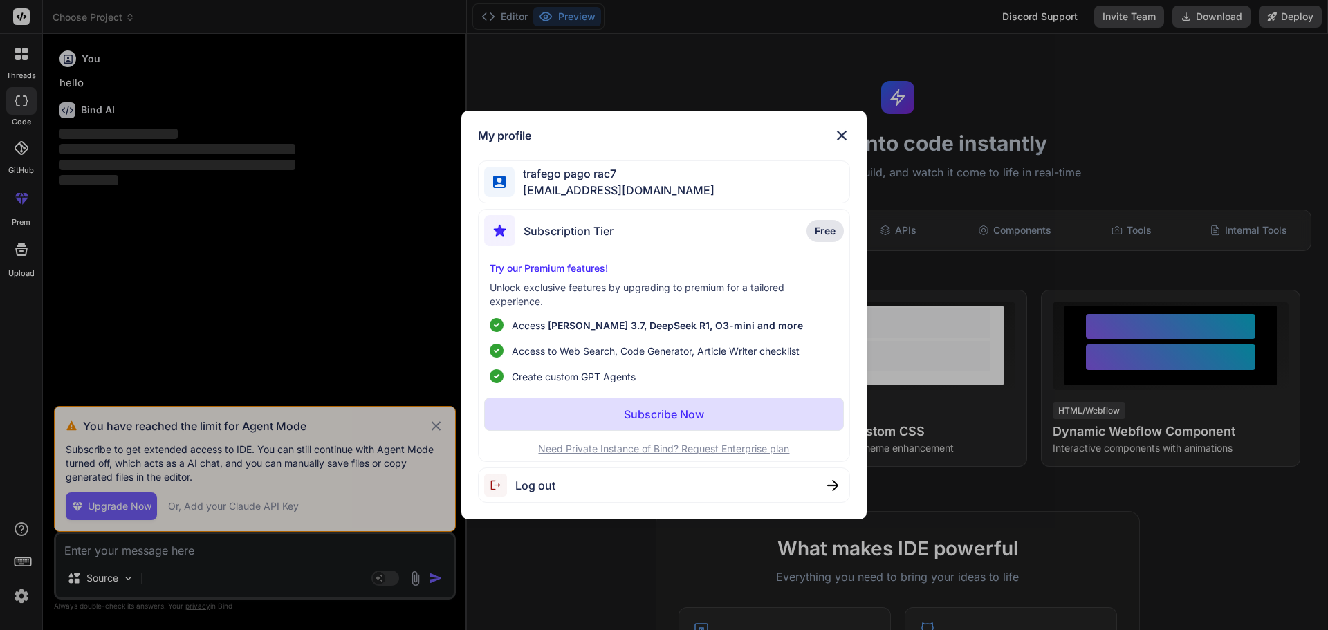
click at [22, 594] on div "My profile trafego pago rac7 [EMAIL_ADDRESS][DOMAIN_NAME] Subscription Tier Fre…" at bounding box center [664, 315] width 1328 height 630
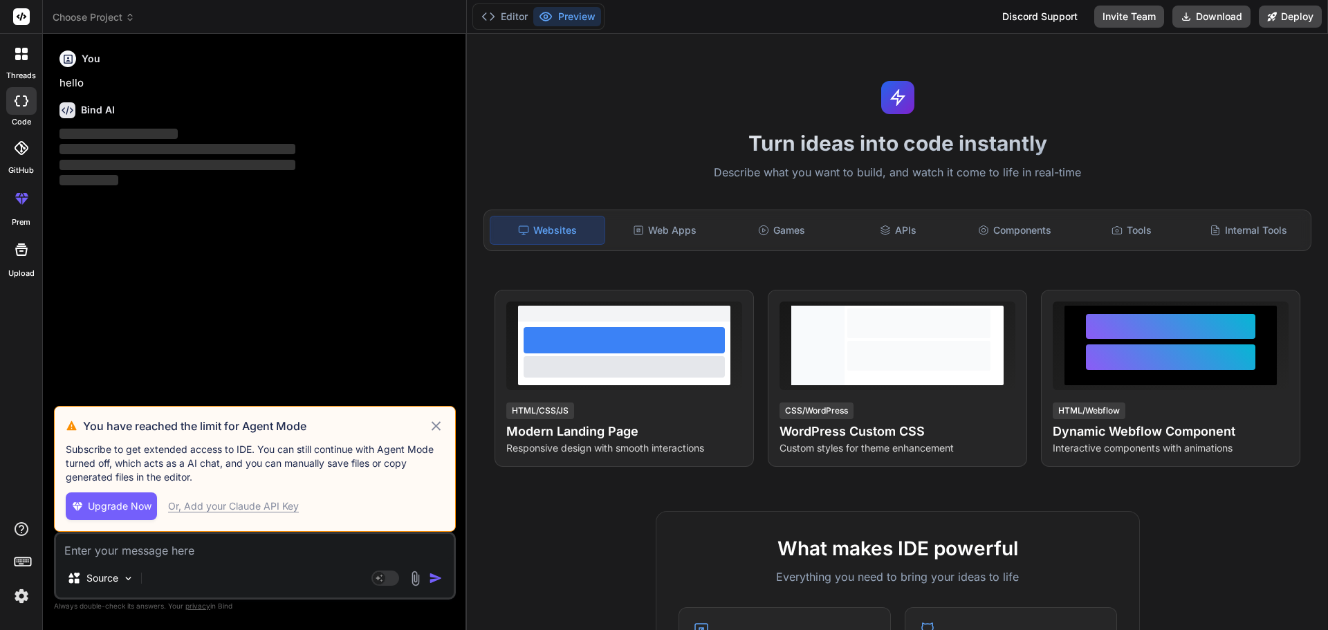
click at [127, 17] on icon at bounding box center [130, 17] width 10 height 10
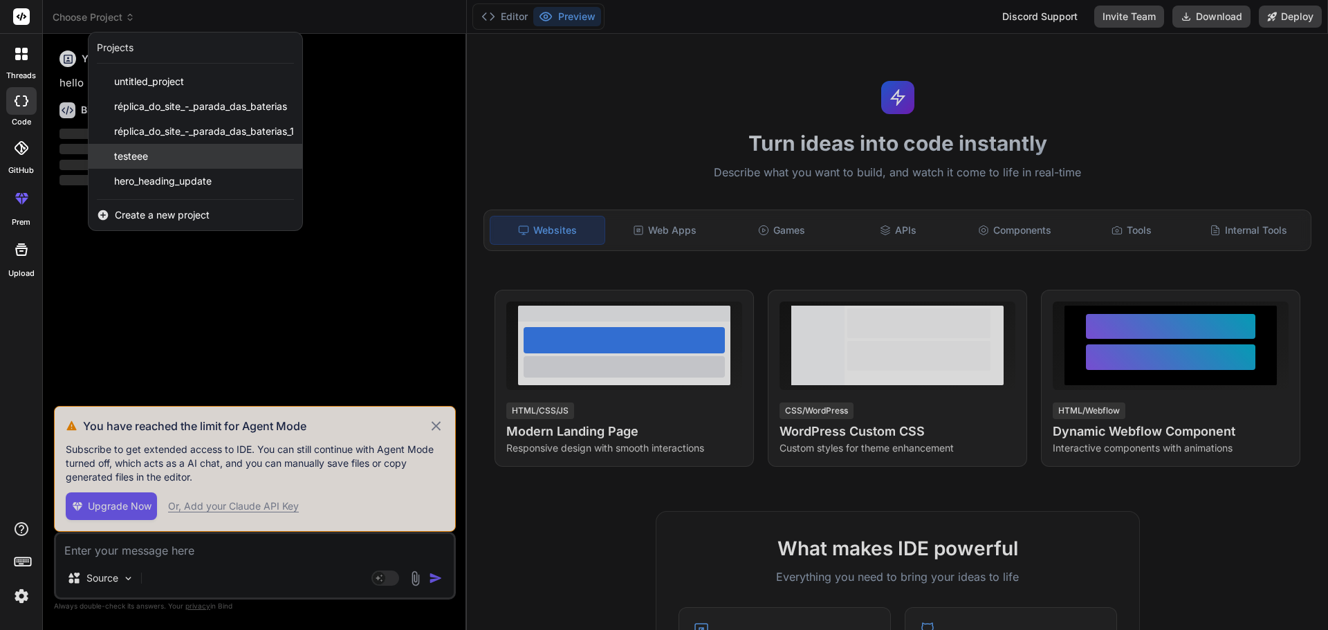
click at [148, 160] on div "testeee" at bounding box center [196, 156] width 214 height 25
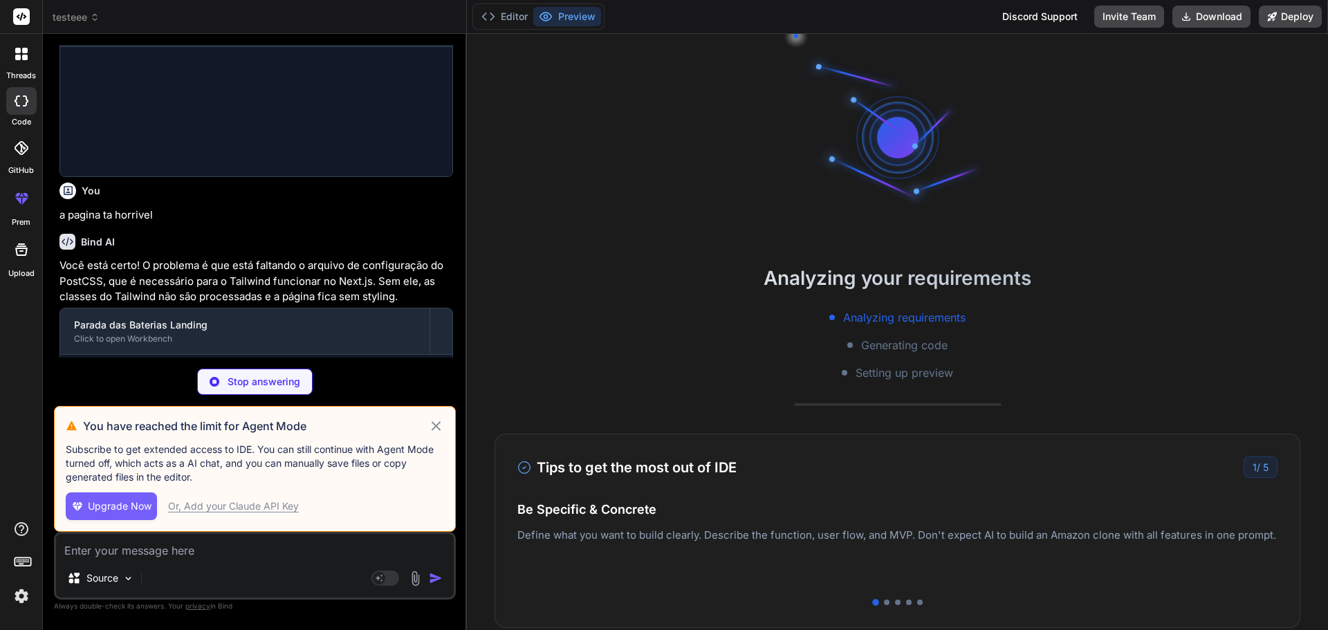
scroll to position [26, 0]
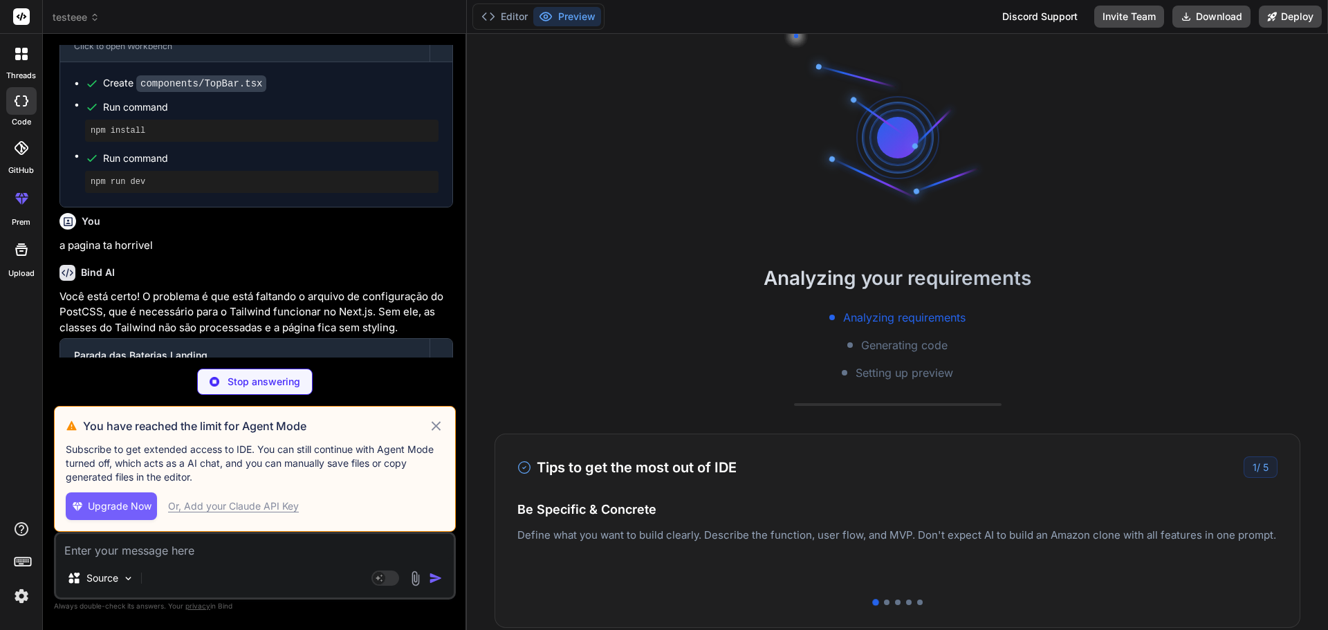
click at [432, 429] on icon at bounding box center [436, 426] width 16 height 17
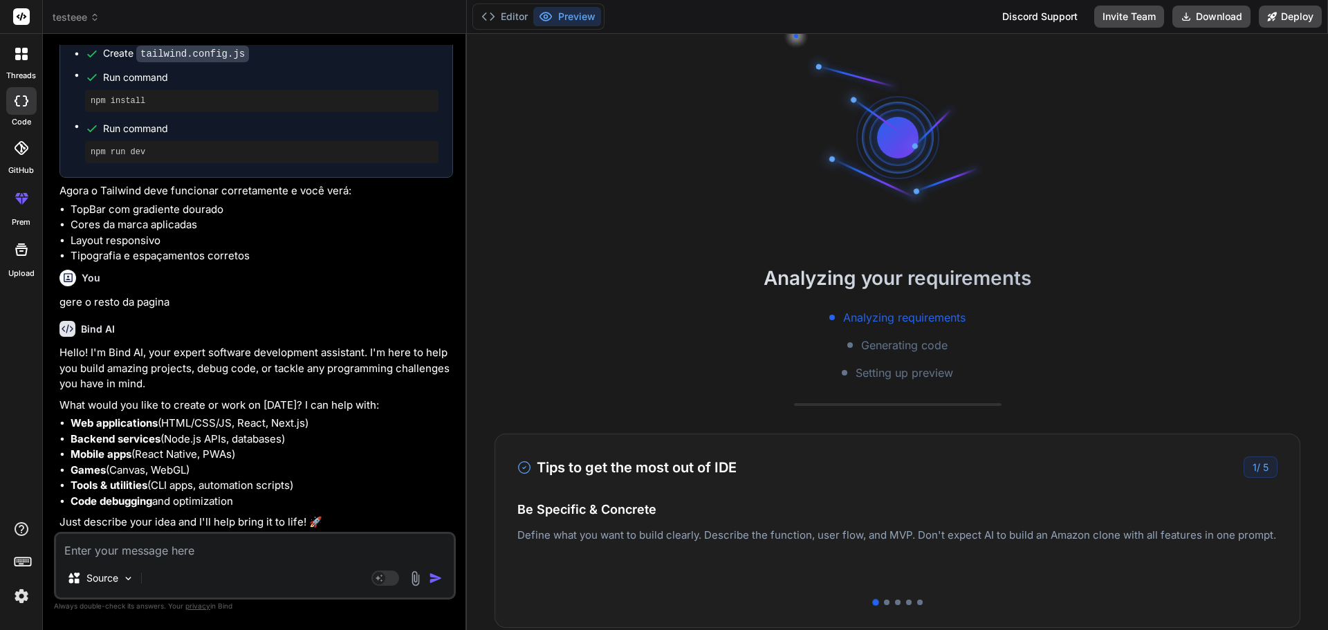
scroll to position [1347, 0]
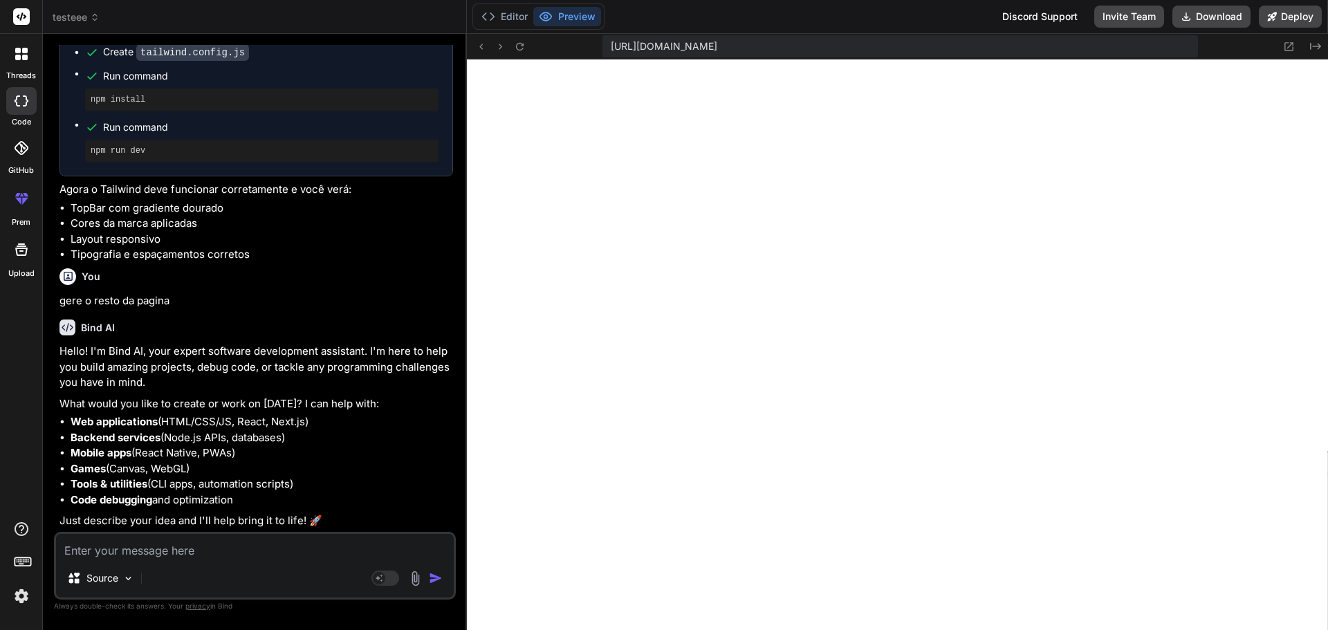
type textarea "x"
